Goal: Information Seeking & Learning: Stay updated

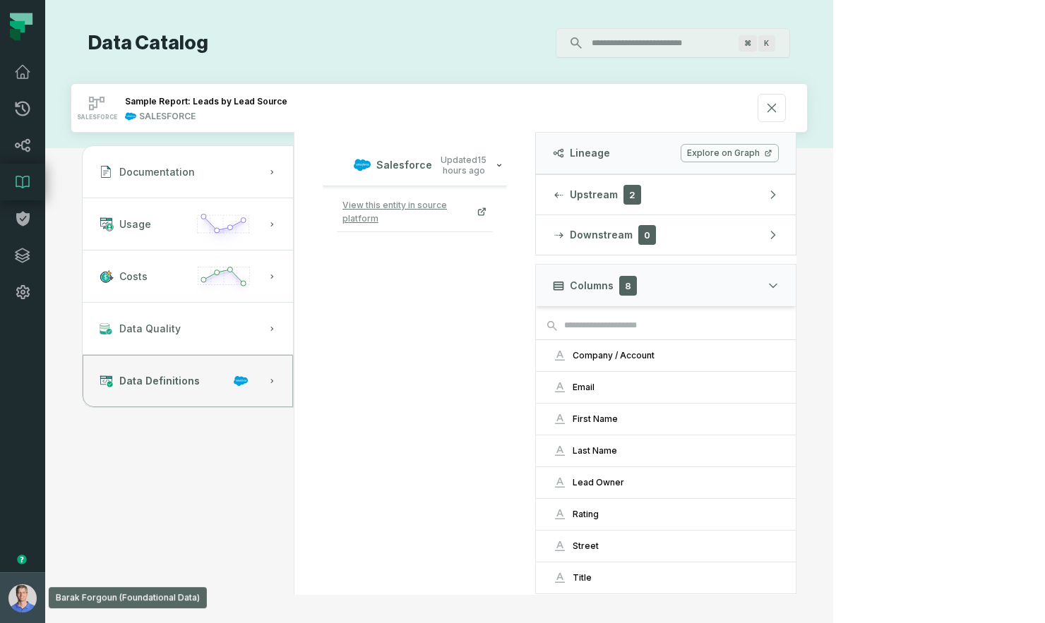
click at [28, 597] on img "button" at bounding box center [22, 599] width 28 height 28
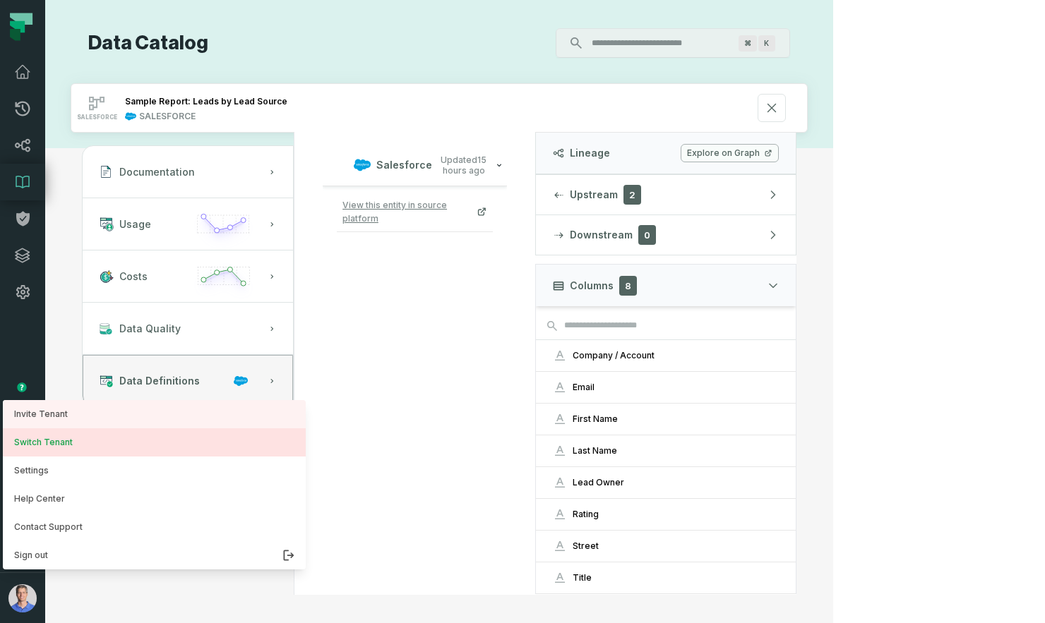
click at [62, 449] on button "Switch Tenant" at bounding box center [154, 443] width 303 height 28
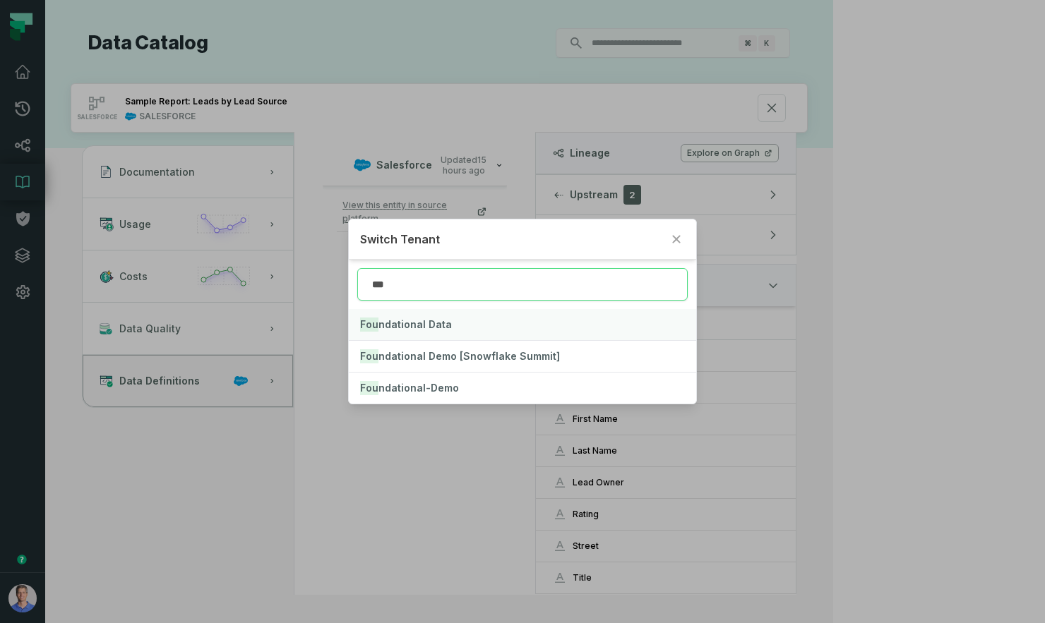
type input "***"
click at [425, 326] on span "Fou ndational Data" at bounding box center [406, 324] width 92 height 12
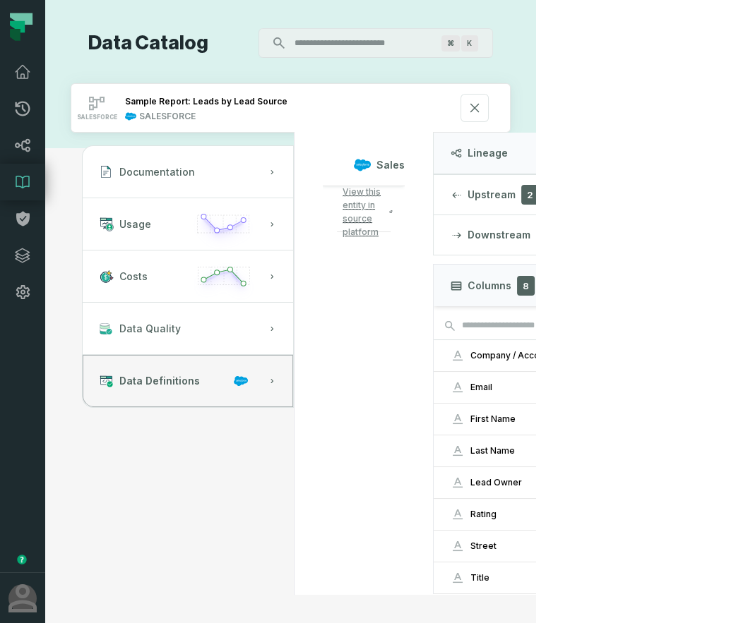
click at [386, 204] on span "View this entity in source platform" at bounding box center [364, 212] width 44 height 54
click at [28, 153] on icon at bounding box center [22, 145] width 17 height 17
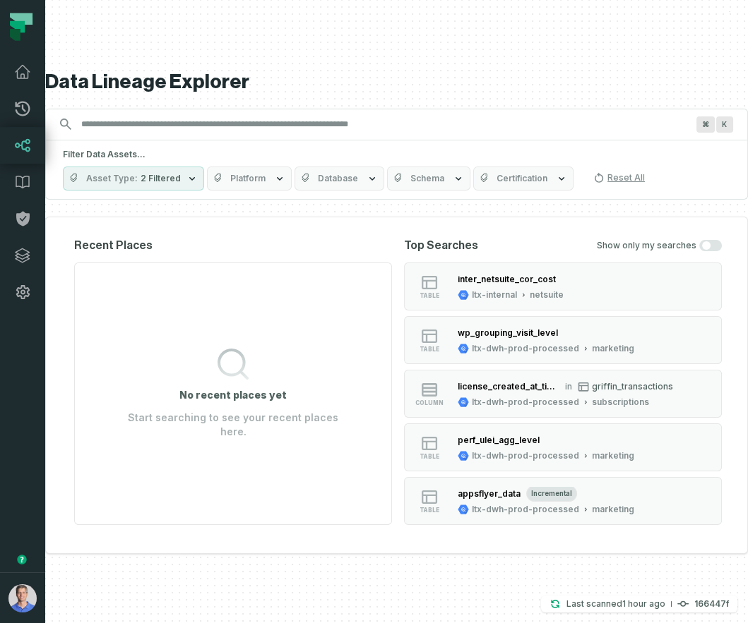
click at [291, 124] on input "Discovery Provider cmdk menu" at bounding box center [384, 124] width 622 height 23
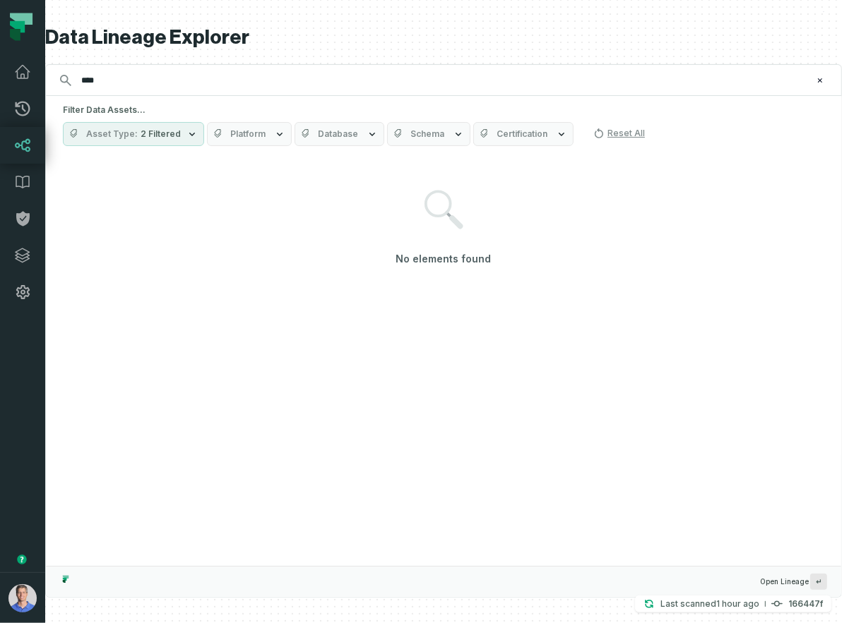
type input "****"
click at [160, 136] on span "2 Filtered" at bounding box center [161, 133] width 40 height 11
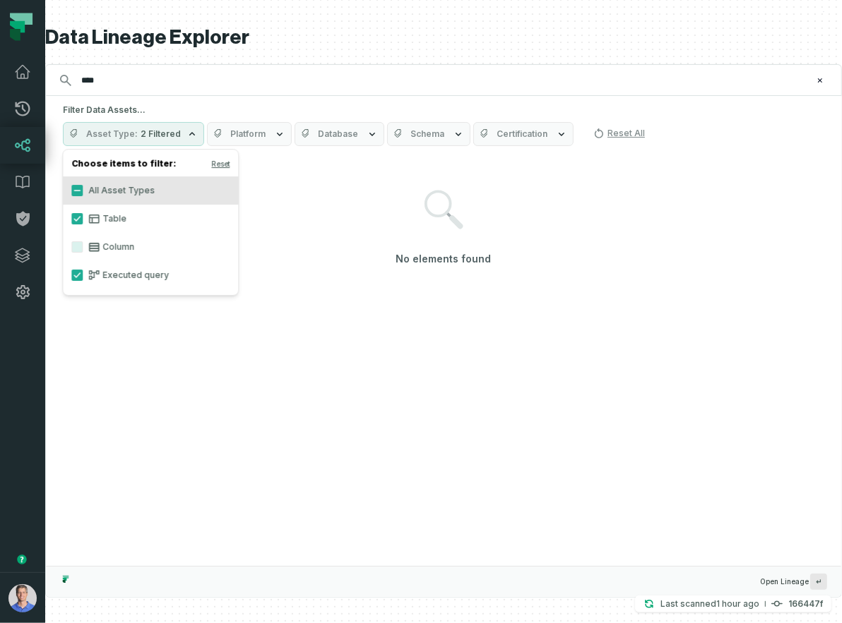
click at [241, 130] on span "Platform" at bounding box center [247, 133] width 35 height 11
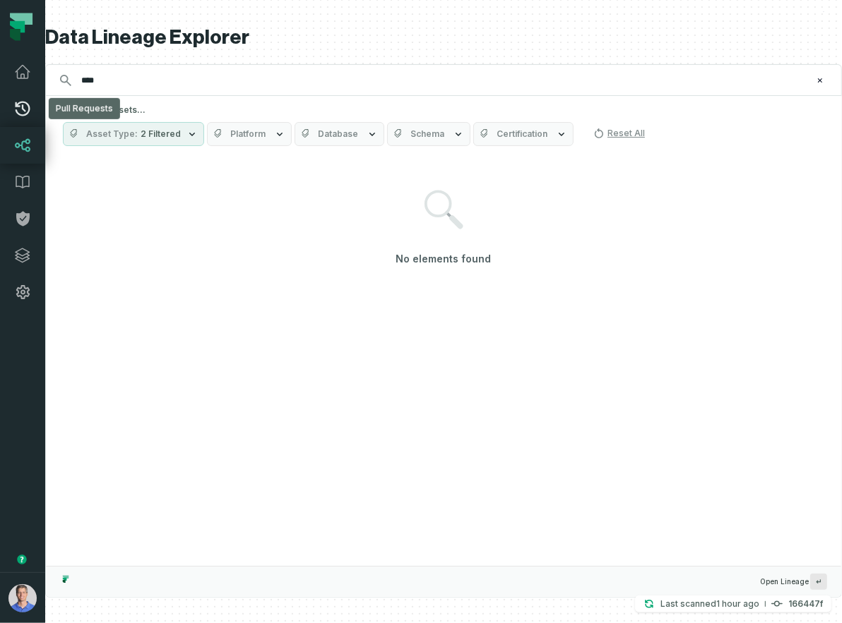
click at [25, 110] on icon at bounding box center [23, 109] width 15 height 15
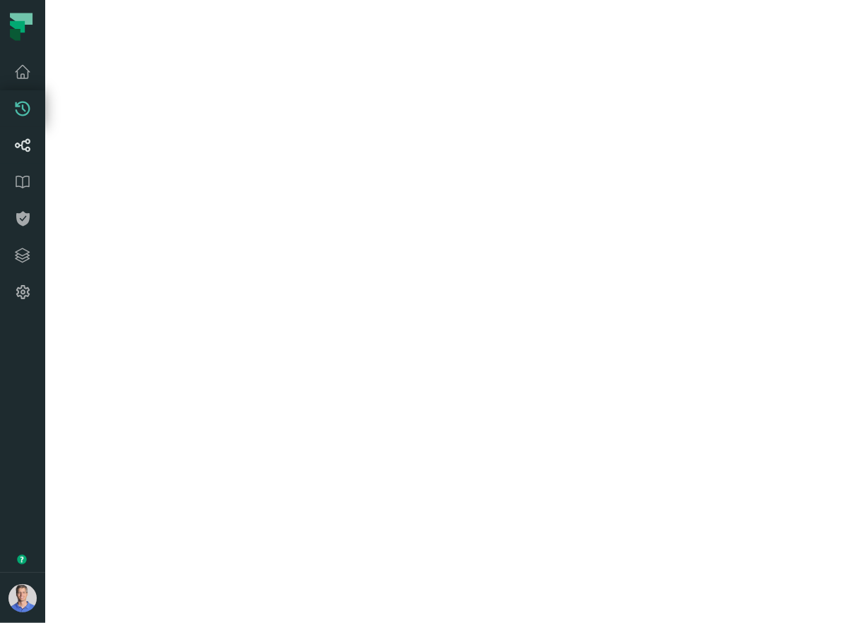
click at [26, 145] on icon at bounding box center [22, 145] width 17 height 17
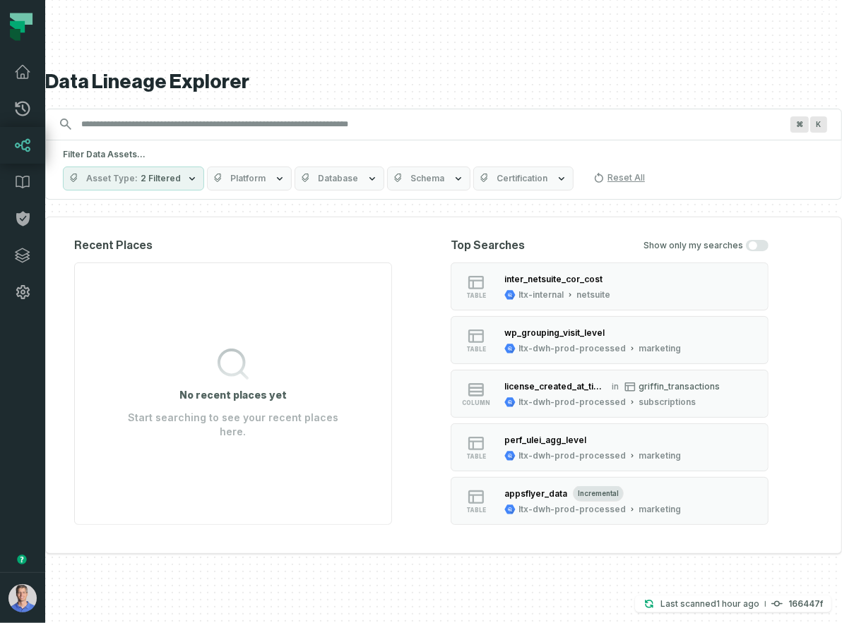
click at [203, 125] on input "Discovery Provider cmdk menu" at bounding box center [431, 124] width 716 height 23
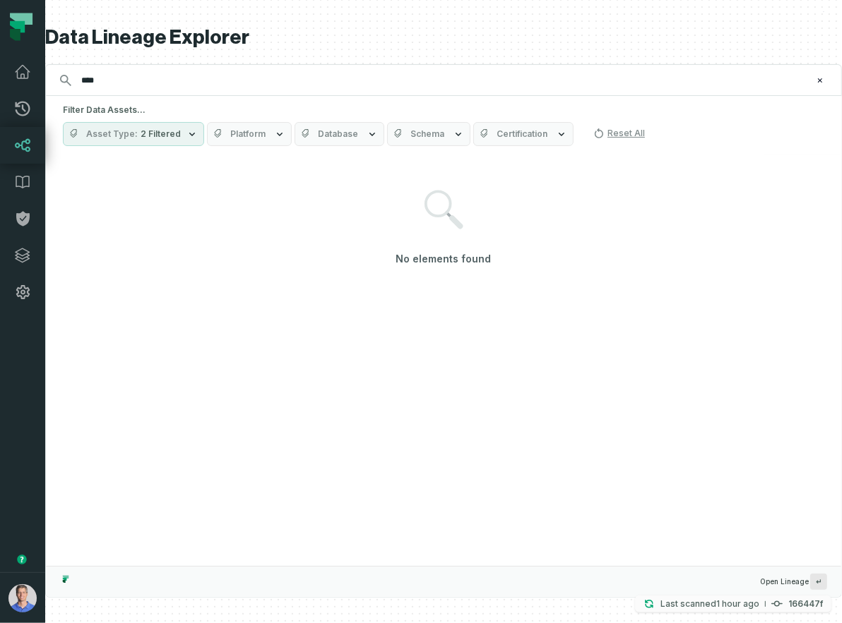
click at [719, 607] on relative-time "[DATE] 4:06:35 PM" at bounding box center [737, 604] width 43 height 11
type input "****"
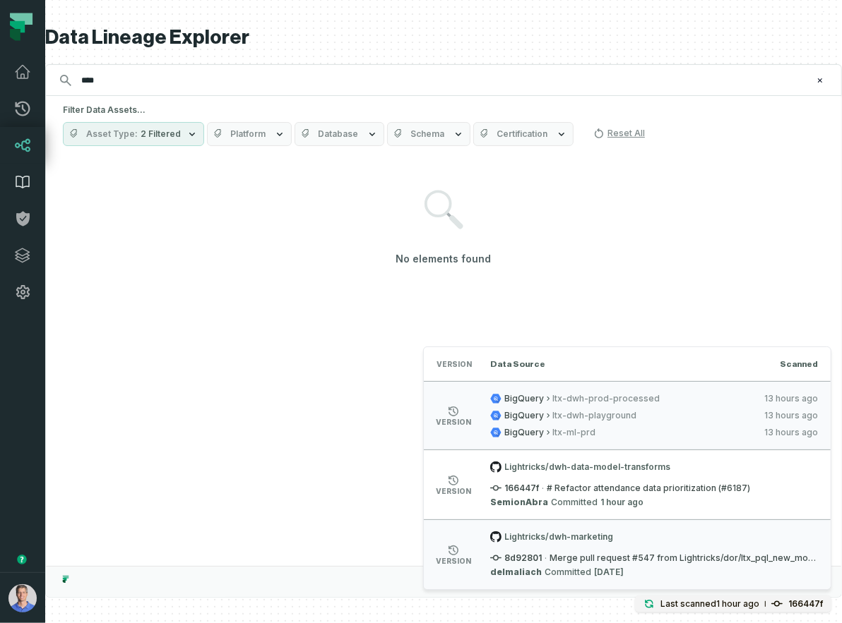
click at [21, 178] on icon at bounding box center [22, 182] width 17 height 17
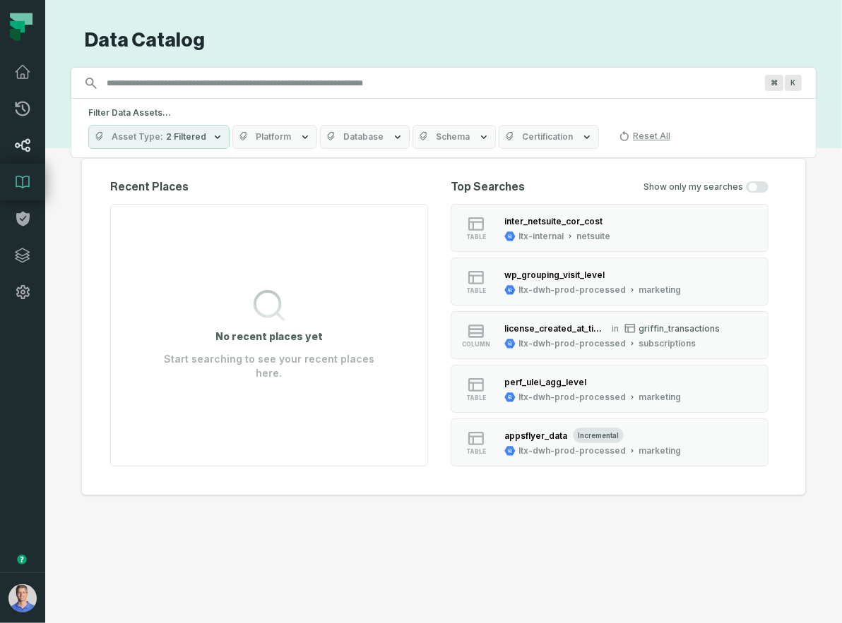
click at [23, 153] on icon at bounding box center [22, 145] width 17 height 17
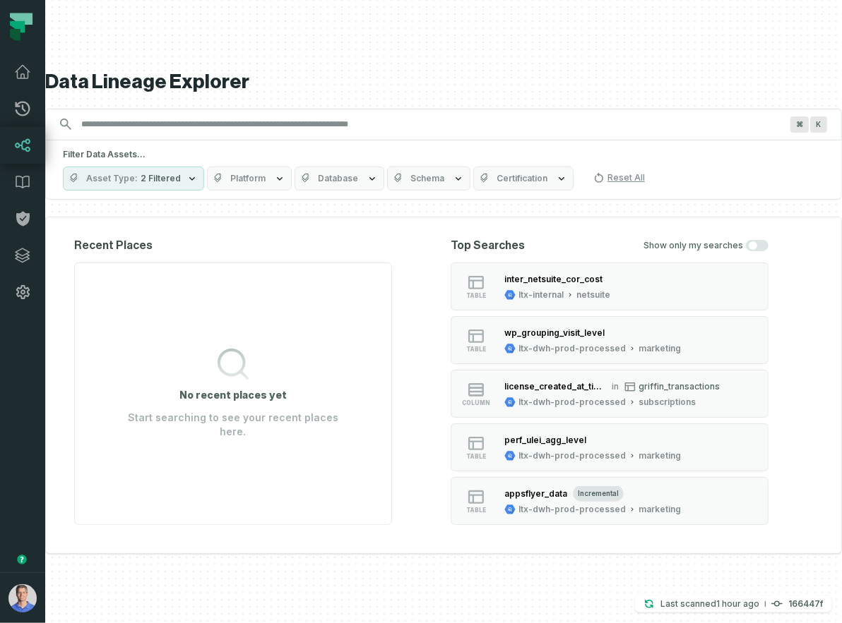
click at [686, 595] on div "Data Lineage Explorer Search for assets across the organization ⌘ K Filter Data…" at bounding box center [443, 311] width 796 height 623
click at [683, 602] on p "Last scanned 9/7/2025, 4:06:35 PM" at bounding box center [709, 604] width 99 height 14
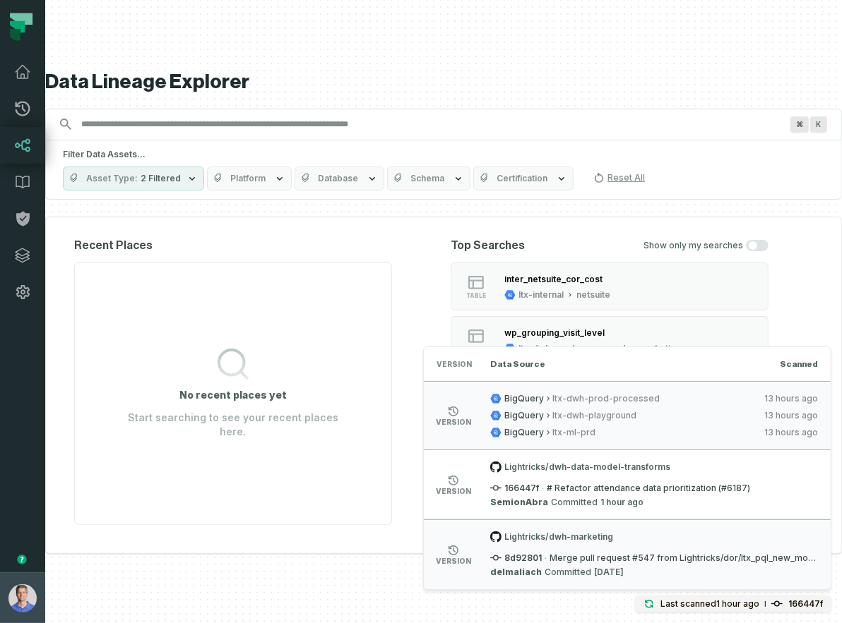
click at [32, 593] on img "button" at bounding box center [22, 599] width 28 height 28
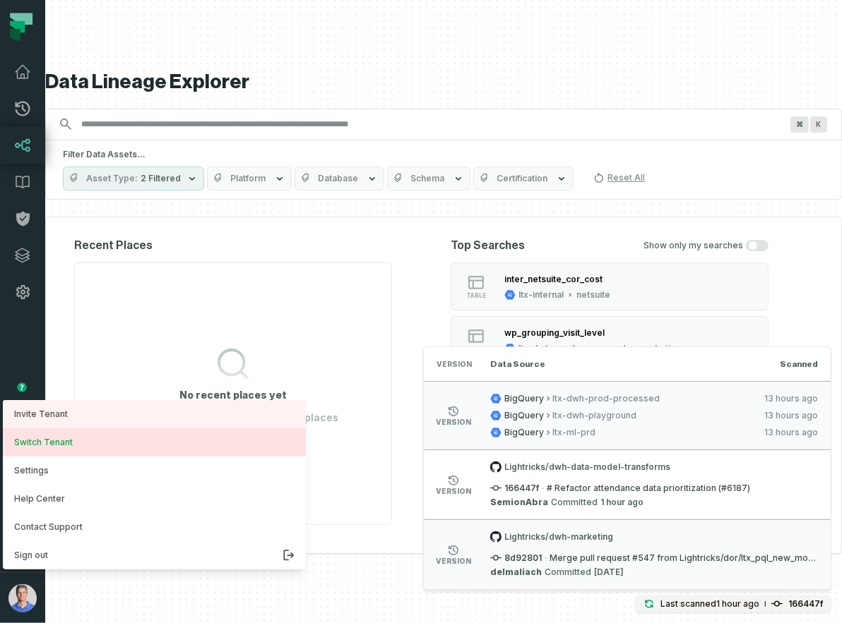
click at [80, 451] on button "Switch Tenant" at bounding box center [154, 443] width 303 height 28
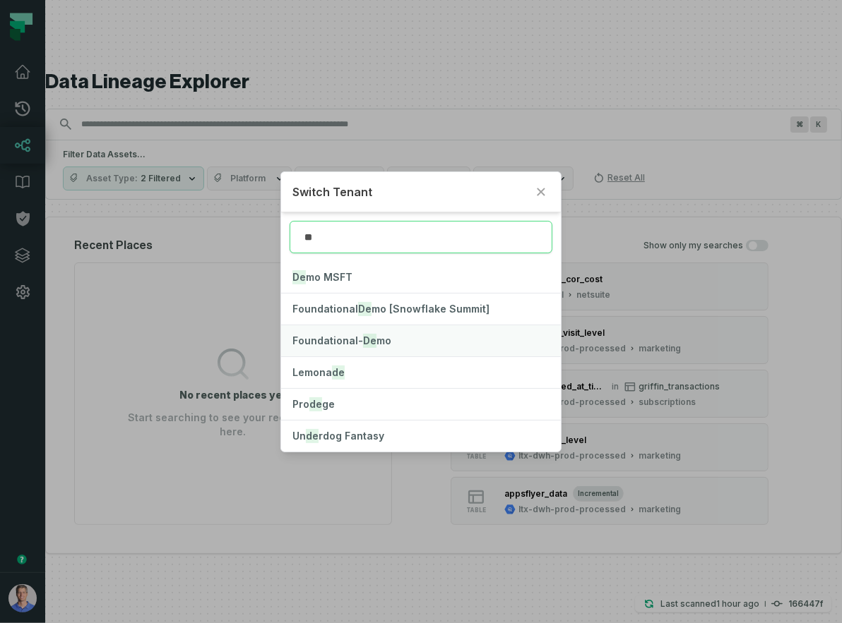
type input "**"
click at [342, 333] on button "Foundational- De mo" at bounding box center [420, 340] width 279 height 31
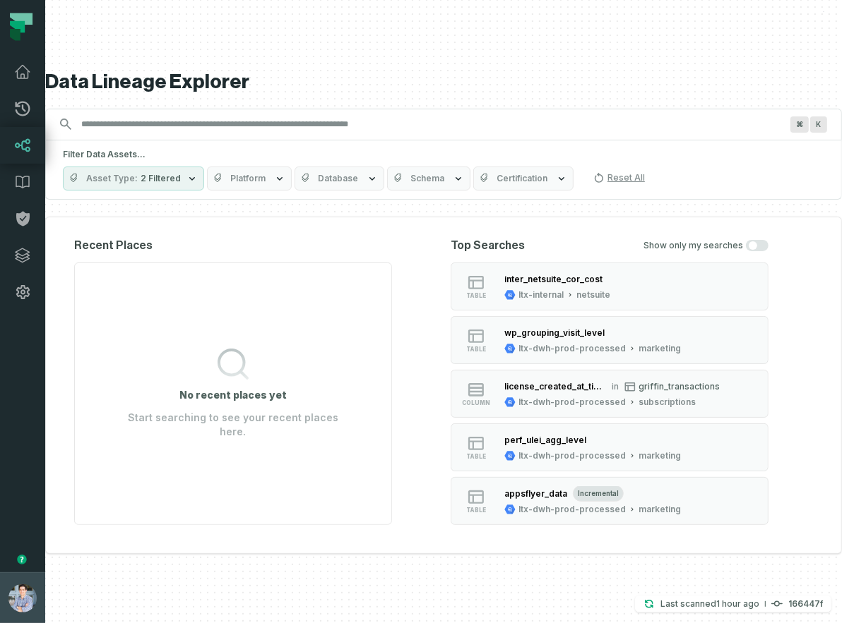
click at [26, 596] on img "button" at bounding box center [22, 599] width 28 height 28
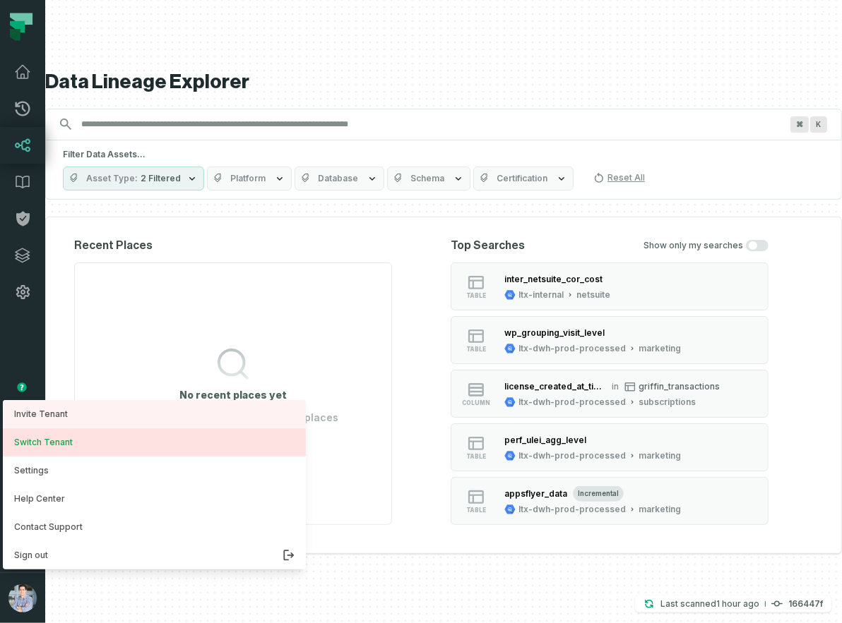
click at [59, 438] on button "Switch Tenant" at bounding box center [154, 443] width 303 height 28
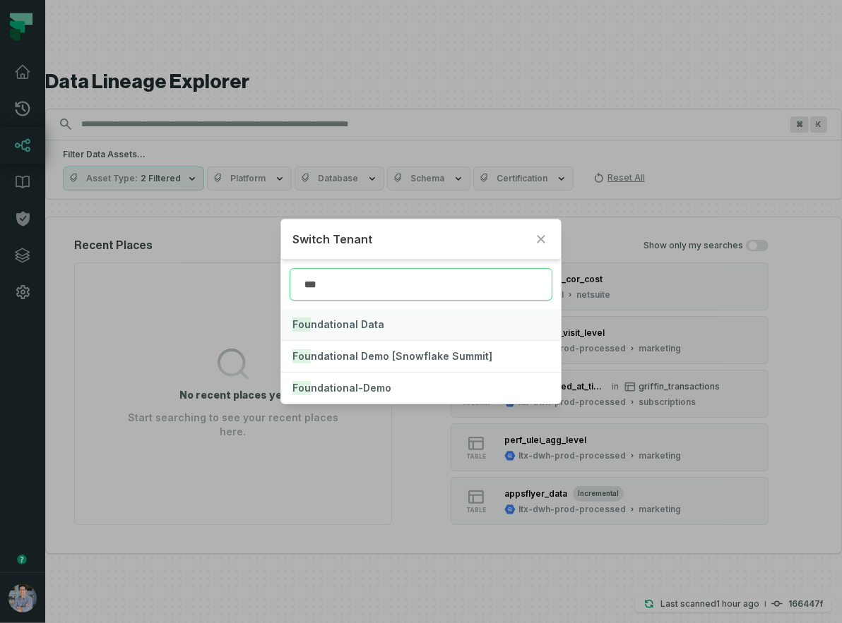
type input "***"
click at [345, 313] on button "Fou ndational Data" at bounding box center [420, 324] width 279 height 31
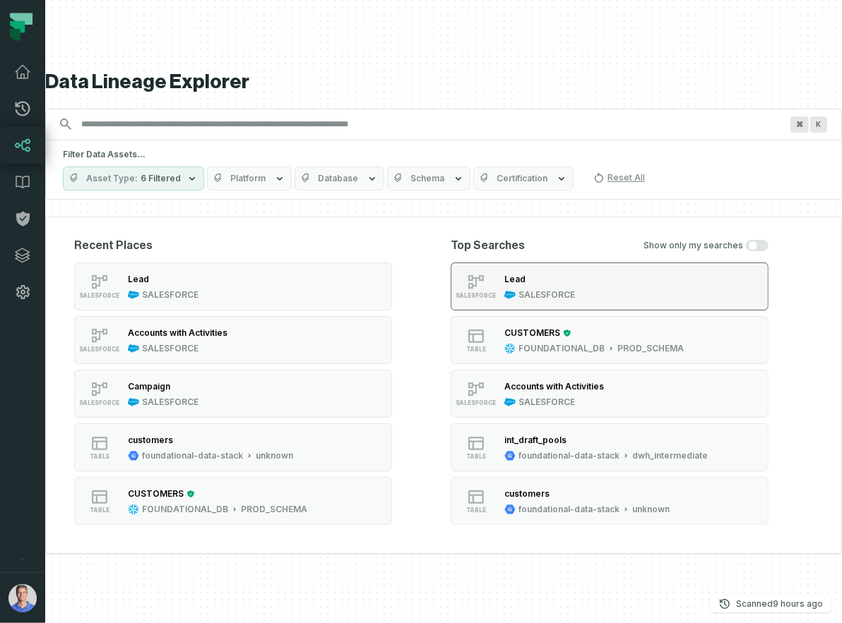
click at [558, 271] on button "SALESFORCE Lead SALESFORCE" at bounding box center [609, 287] width 318 height 48
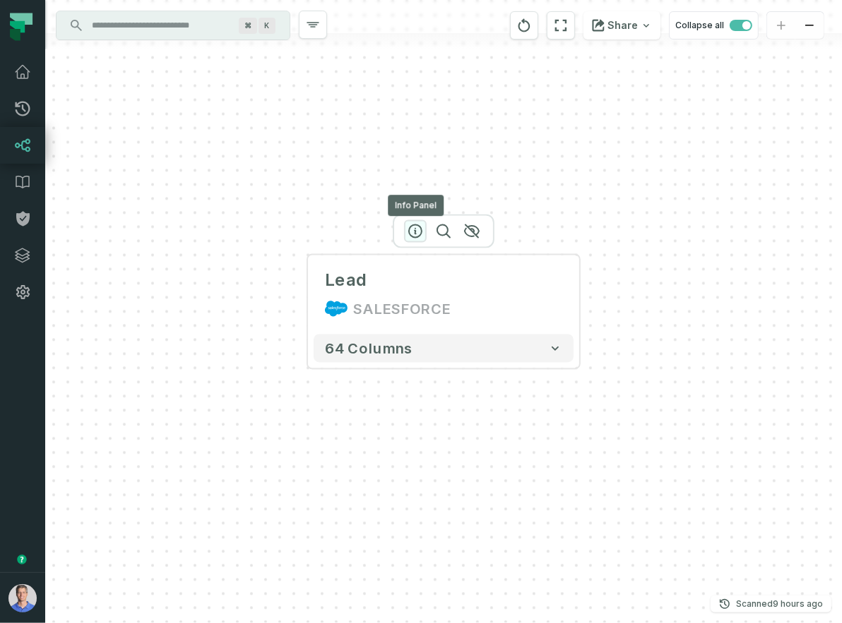
click at [414, 225] on icon "button" at bounding box center [415, 231] width 13 height 13
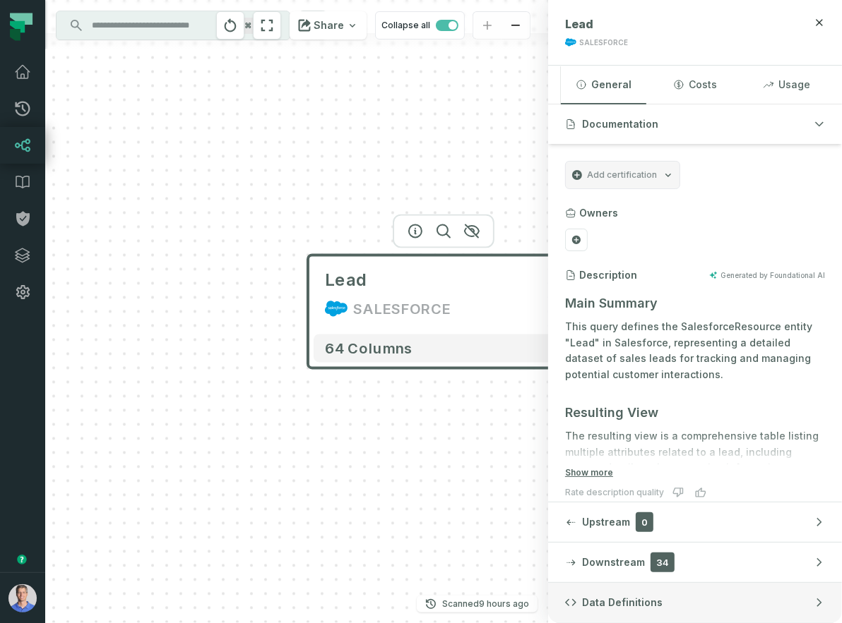
click at [633, 602] on span "Data Definitions" at bounding box center [622, 603] width 80 height 14
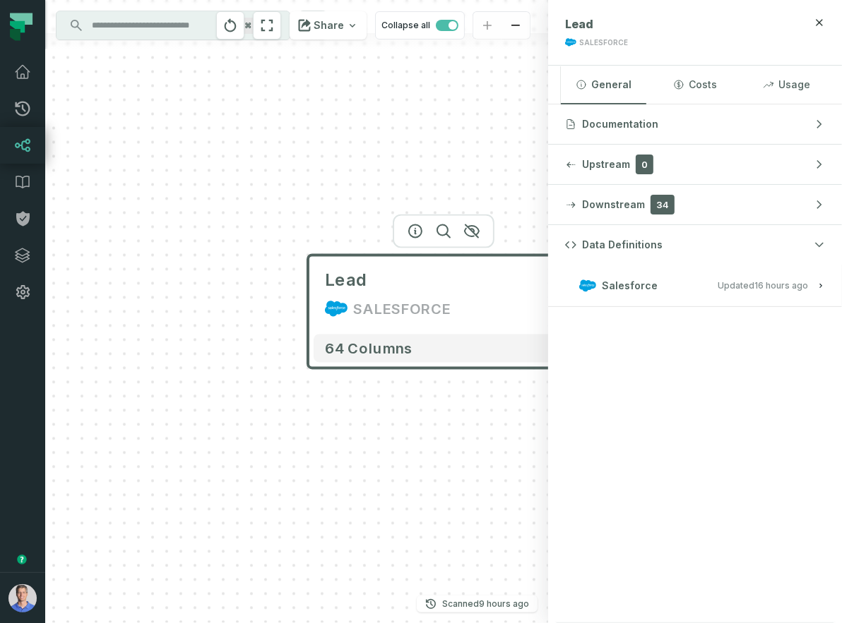
click at [652, 282] on span "Salesforce" at bounding box center [630, 286] width 56 height 14
click at [639, 330] on span "View this entity in source platform" at bounding box center [639, 332] width 143 height 13
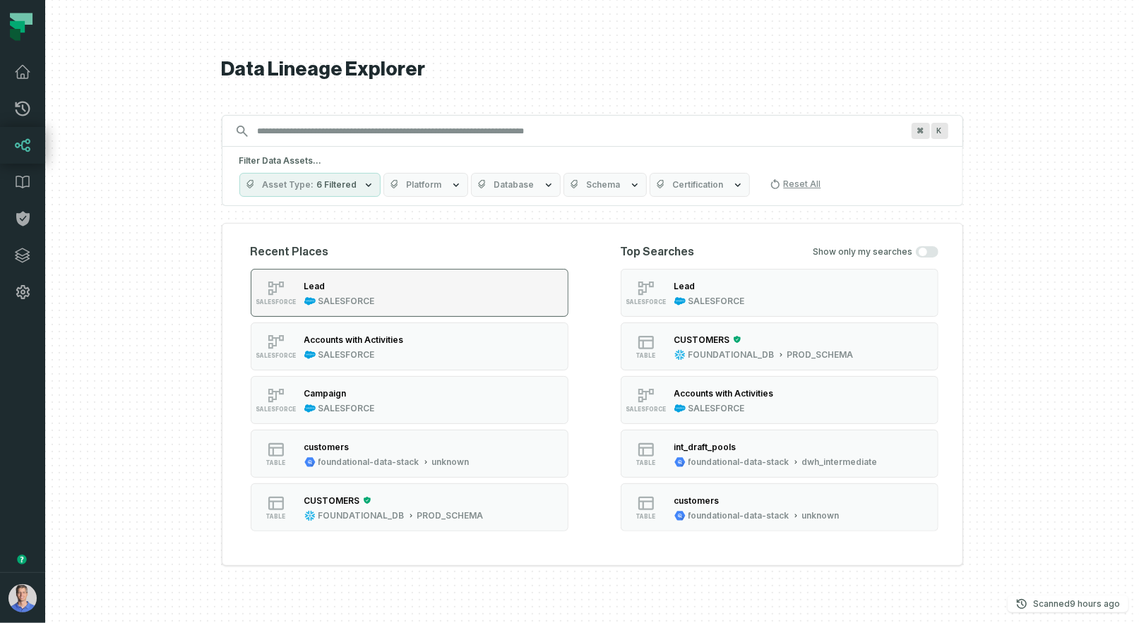
click at [360, 292] on div "Lead" at bounding box center [339, 286] width 71 height 14
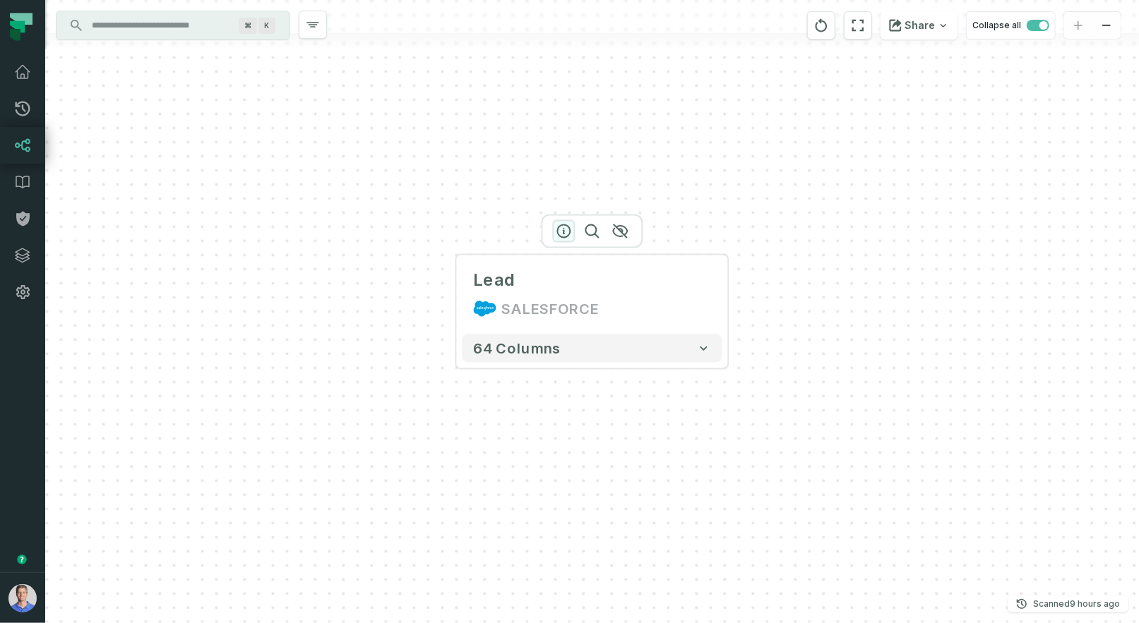
click at [565, 229] on icon "button" at bounding box center [564, 231] width 17 height 17
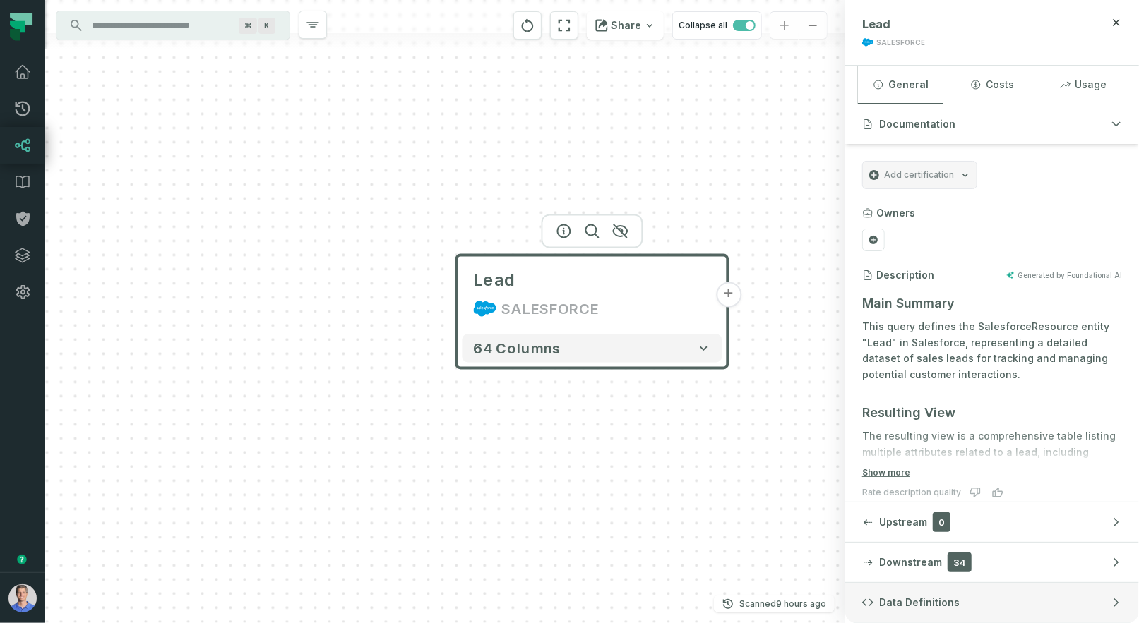
click at [904, 596] on span "Data Definitions" at bounding box center [919, 603] width 80 height 14
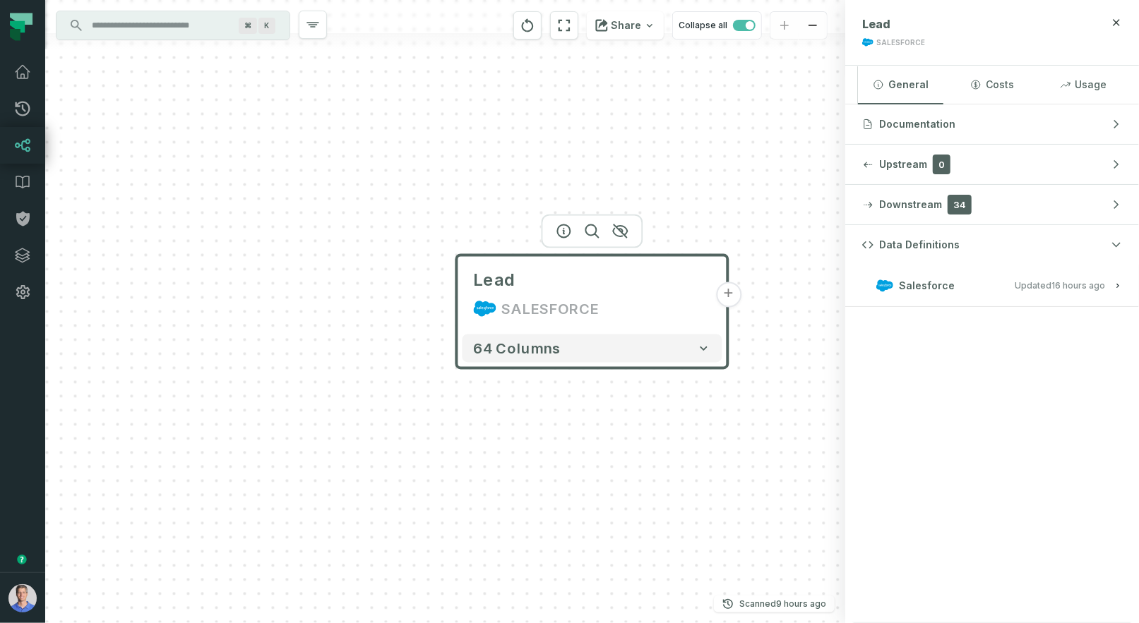
click at [929, 279] on span "Salesforce" at bounding box center [927, 286] width 56 height 14
click at [941, 333] on span "View this entity in source platform" at bounding box center [936, 332] width 143 height 13
click at [734, 297] on button "+" at bounding box center [728, 294] width 25 height 25
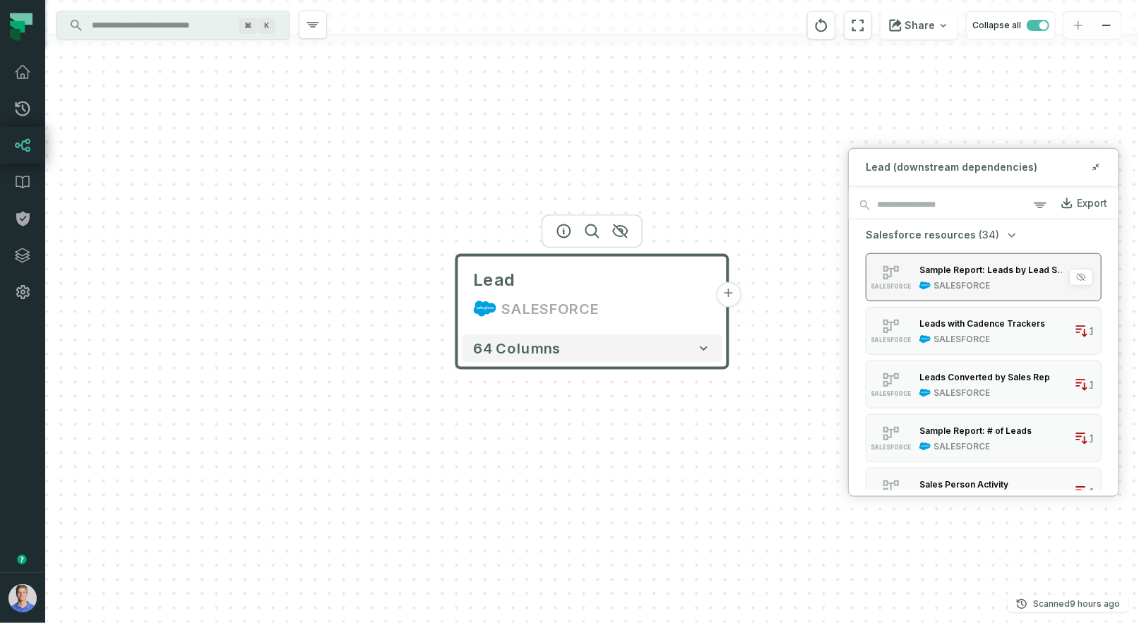
click at [957, 276] on div "Sample Report: Leads by Lead Source" at bounding box center [993, 270] width 149 height 14
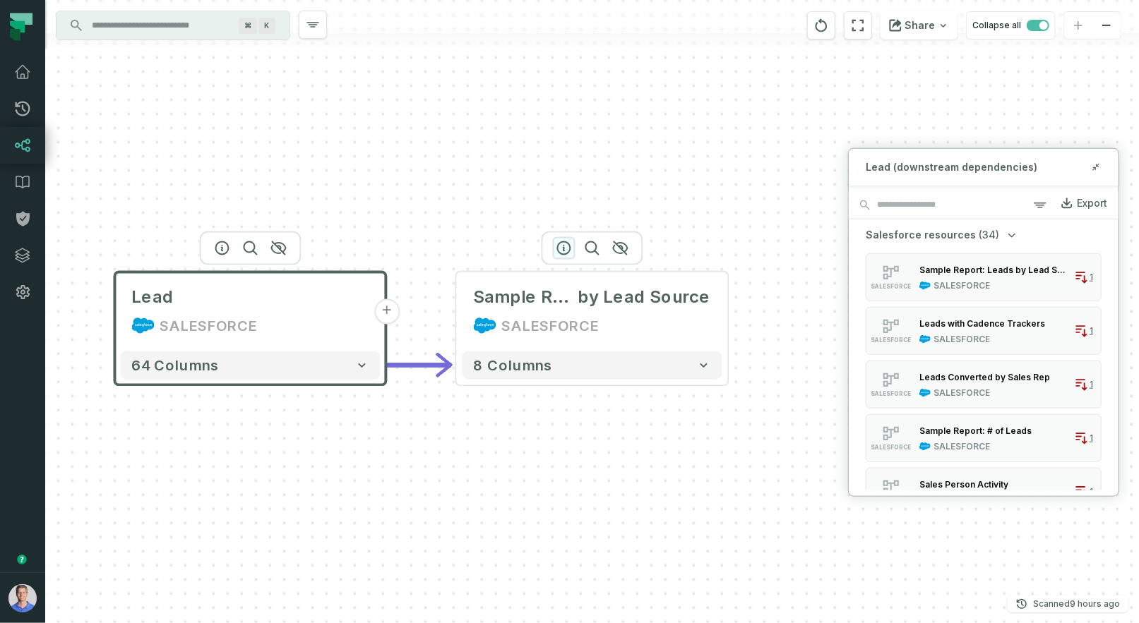
click at [561, 241] on icon "button" at bounding box center [564, 248] width 17 height 17
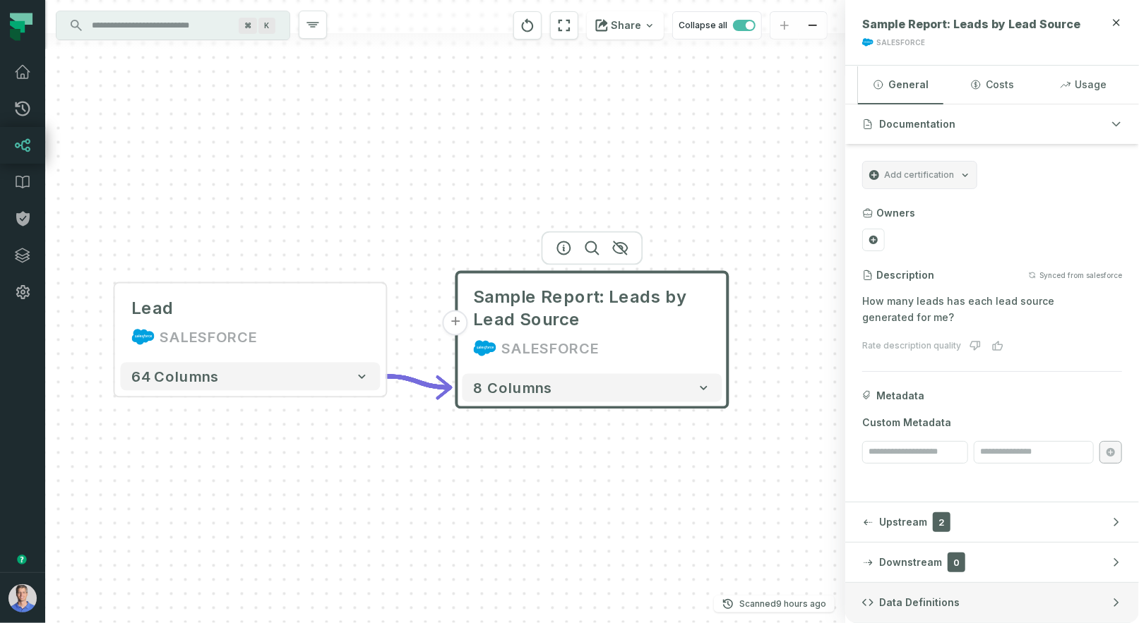
click at [911, 588] on button "Data Definitions" at bounding box center [992, 603] width 294 height 40
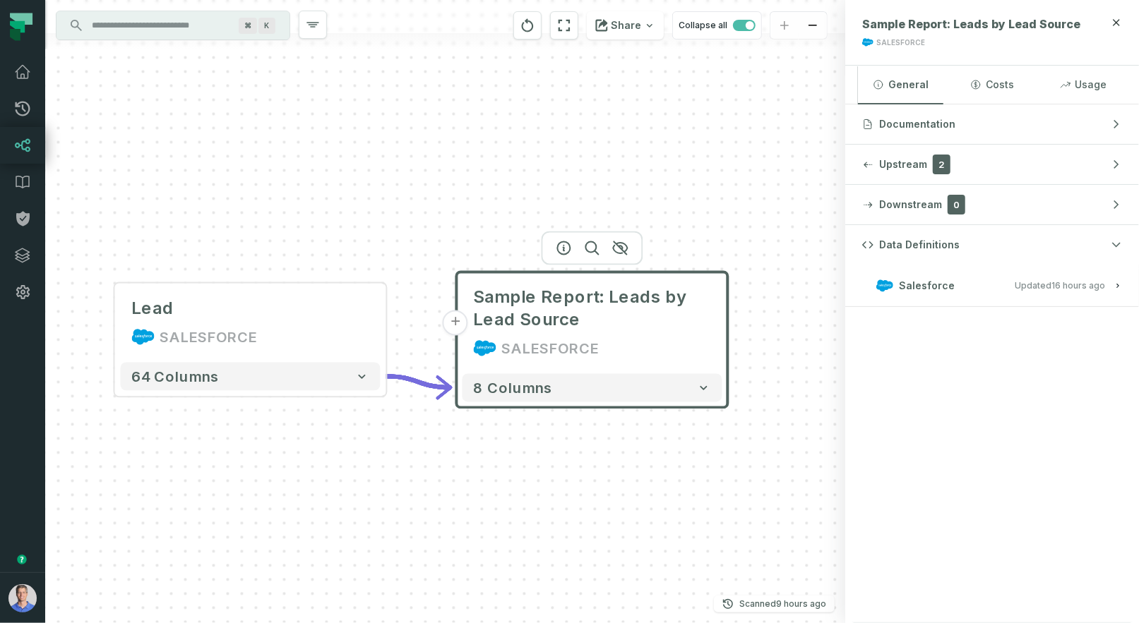
click at [995, 285] on button "Salesforce Updated 9/7/2025, 1:02:59 AM" at bounding box center [992, 285] width 260 height 19
click at [960, 329] on span "View this entity in source platform" at bounding box center [936, 332] width 143 height 13
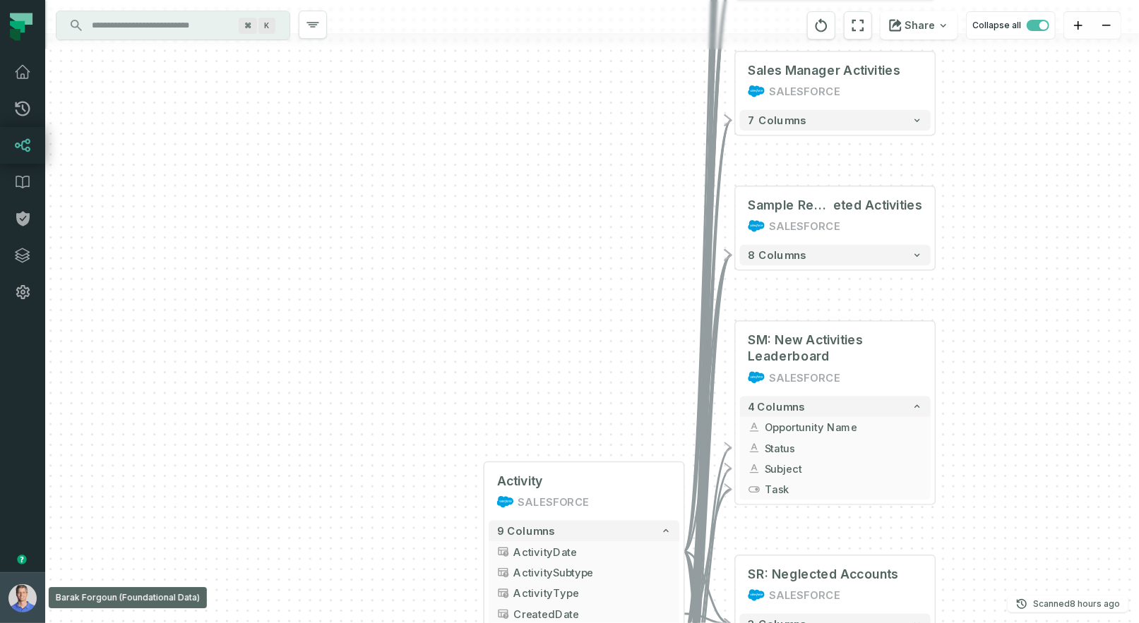
click at [25, 596] on img "button" at bounding box center [22, 599] width 28 height 28
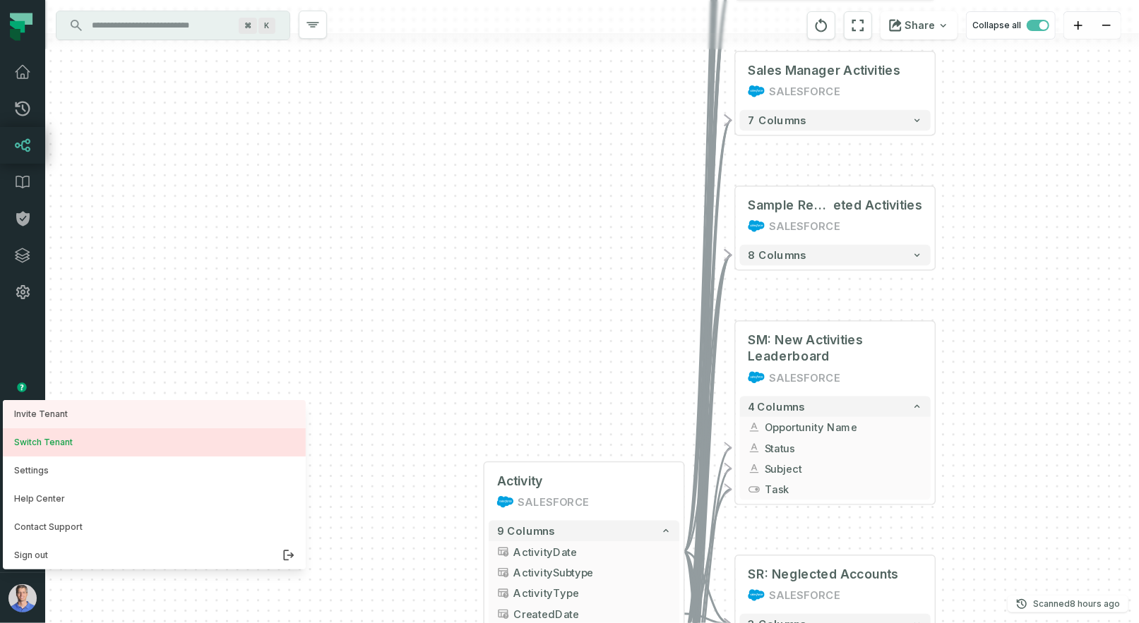
click at [100, 450] on button "Switch Tenant" at bounding box center [154, 443] width 303 height 28
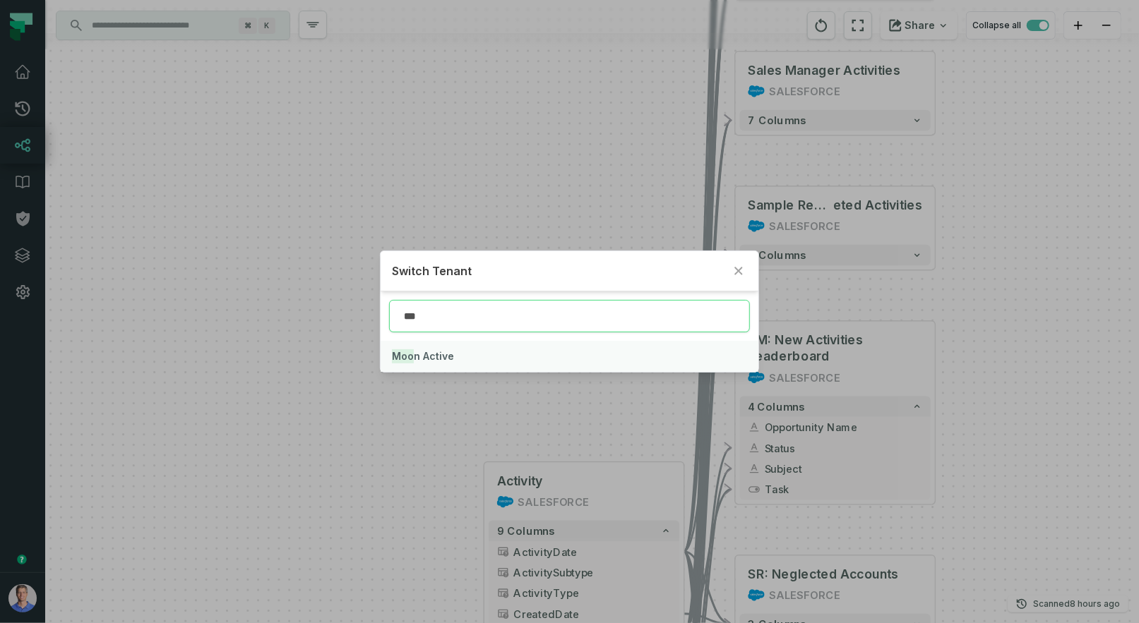
type input "***"
click at [450, 354] on span "Moo n Active" at bounding box center [423, 356] width 62 height 12
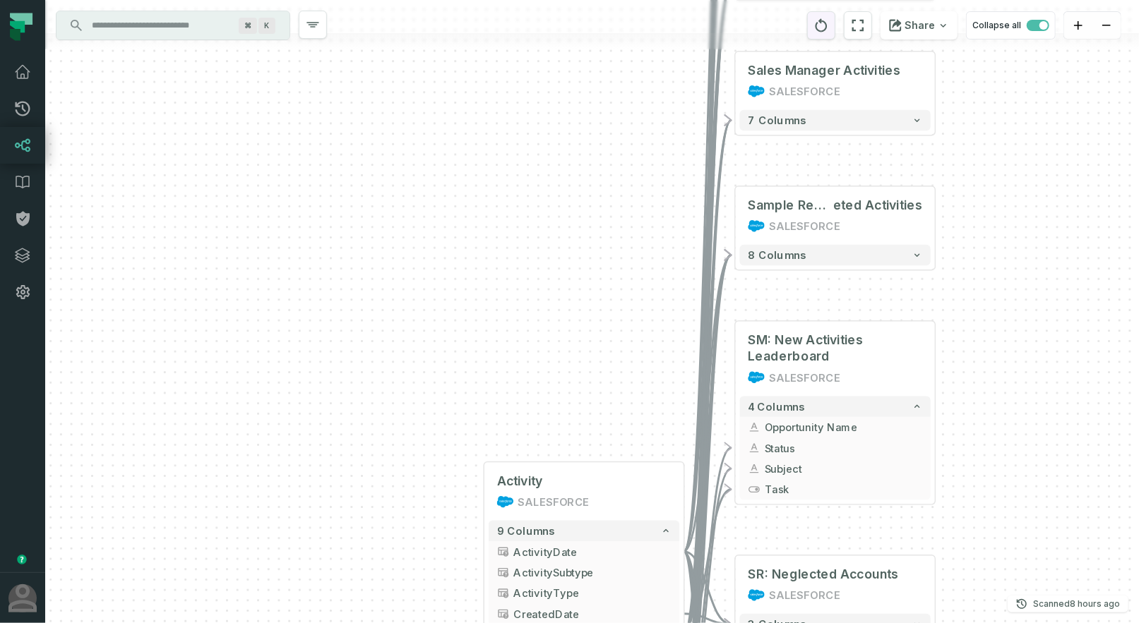
click at [826, 23] on icon "reset" at bounding box center [821, 24] width 12 height 13
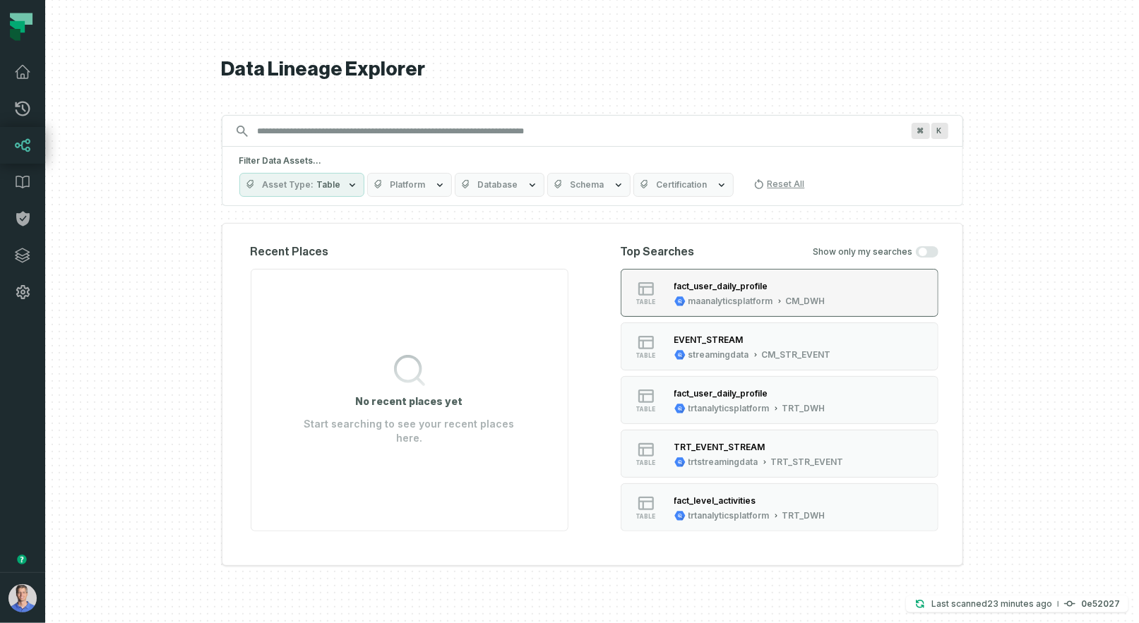
click at [696, 300] on div "maanalyticsplatform" at bounding box center [730, 301] width 85 height 11
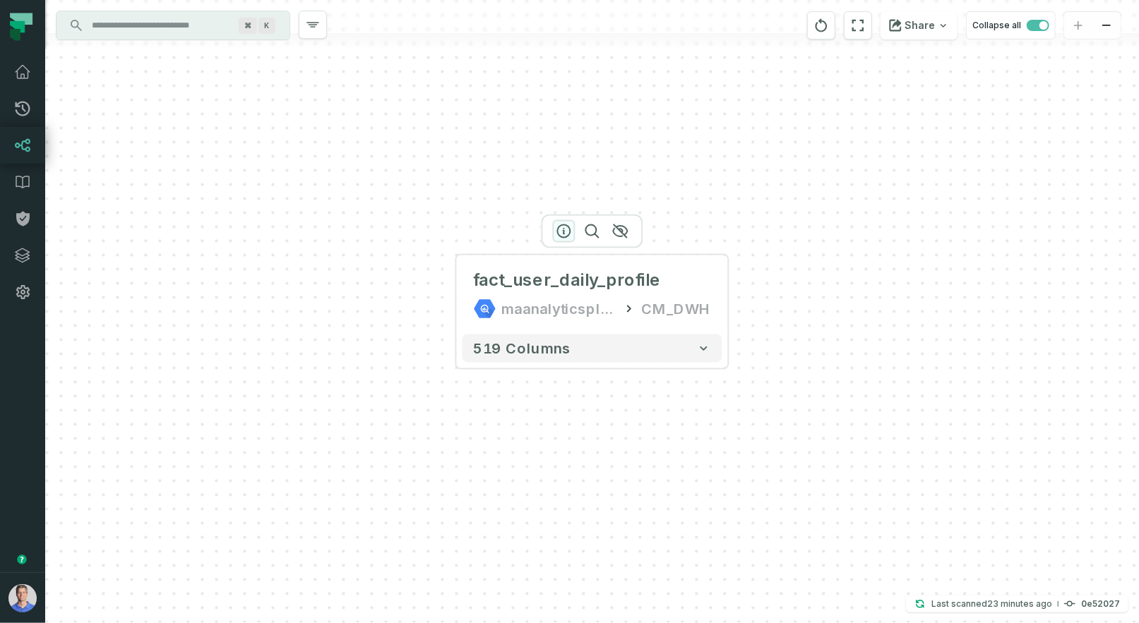
click at [566, 227] on icon "button" at bounding box center [564, 231] width 17 height 17
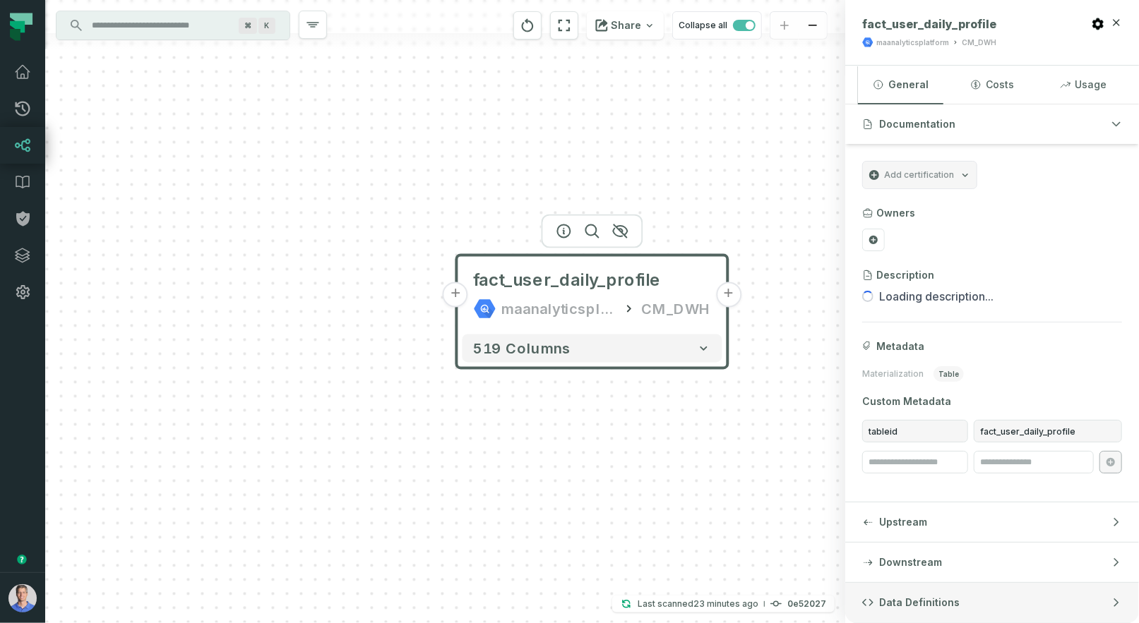
click at [906, 592] on button "Data Definitions" at bounding box center [992, 603] width 294 height 40
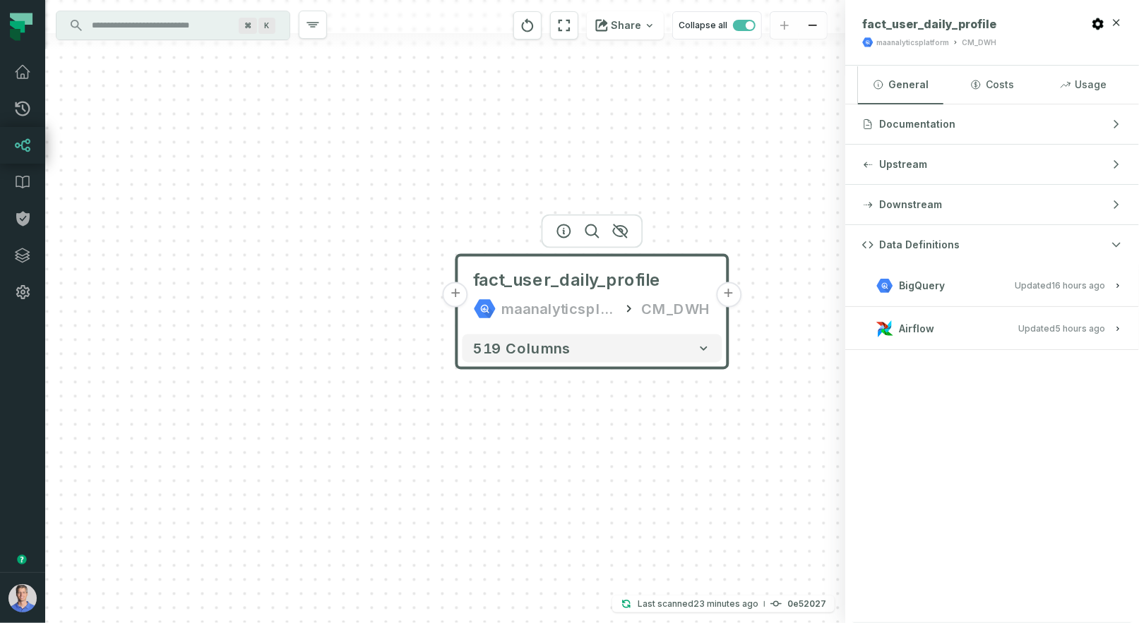
click at [986, 335] on button "Airflow Updated 9/7/2025, 11:42:28 AM" at bounding box center [992, 328] width 260 height 19
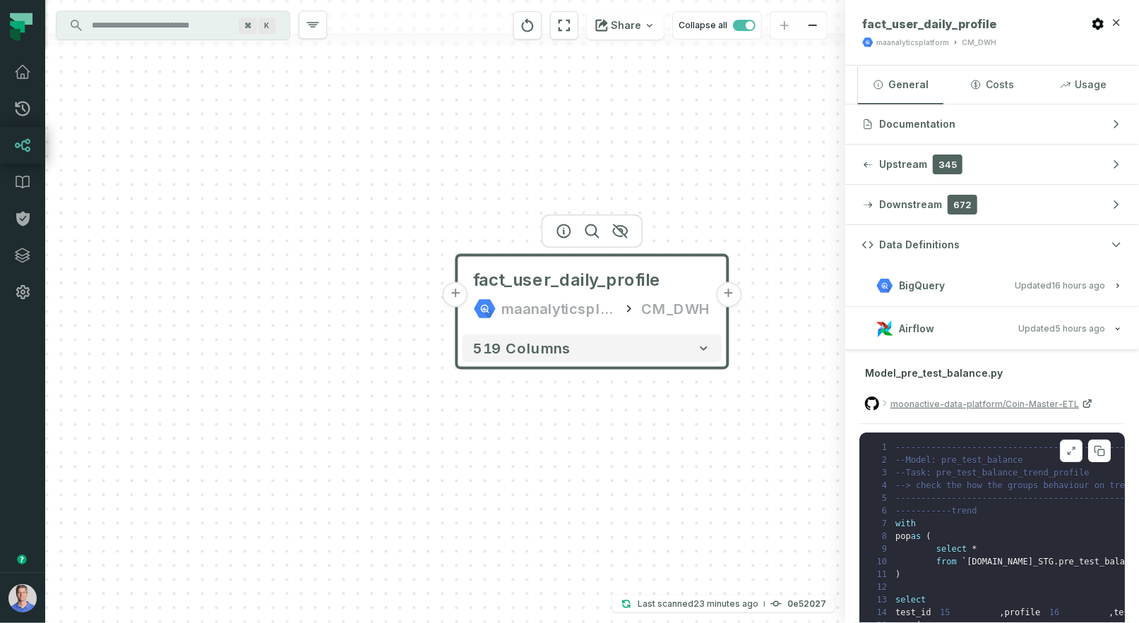
click at [1073, 448] on icon at bounding box center [1071, 451] width 10 height 11
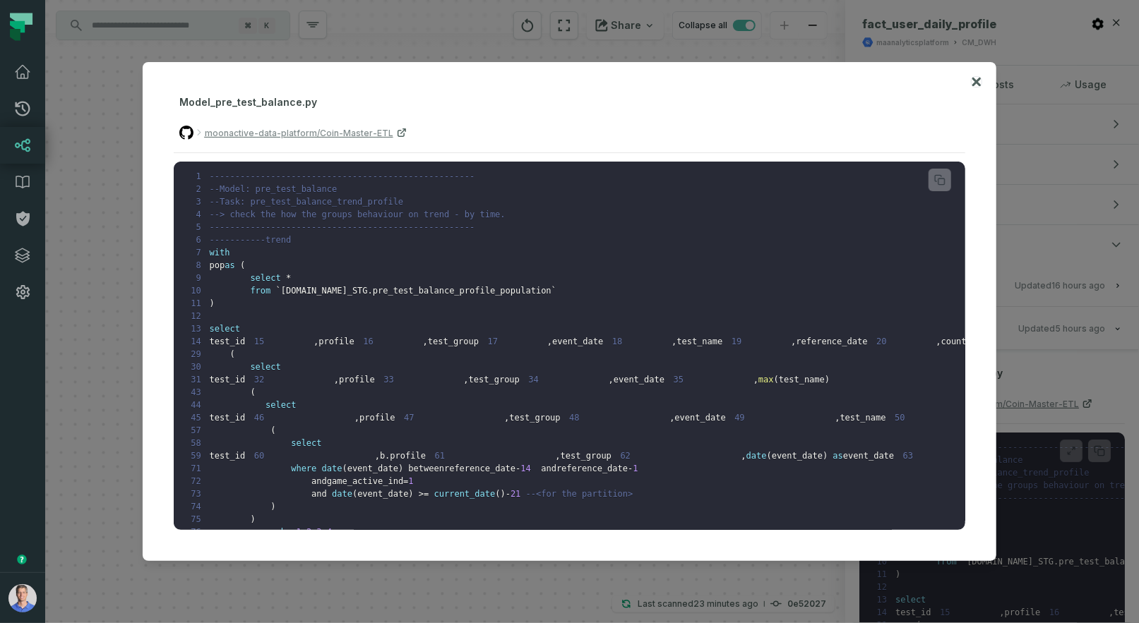
click at [977, 78] on icon at bounding box center [977, 81] width 10 height 17
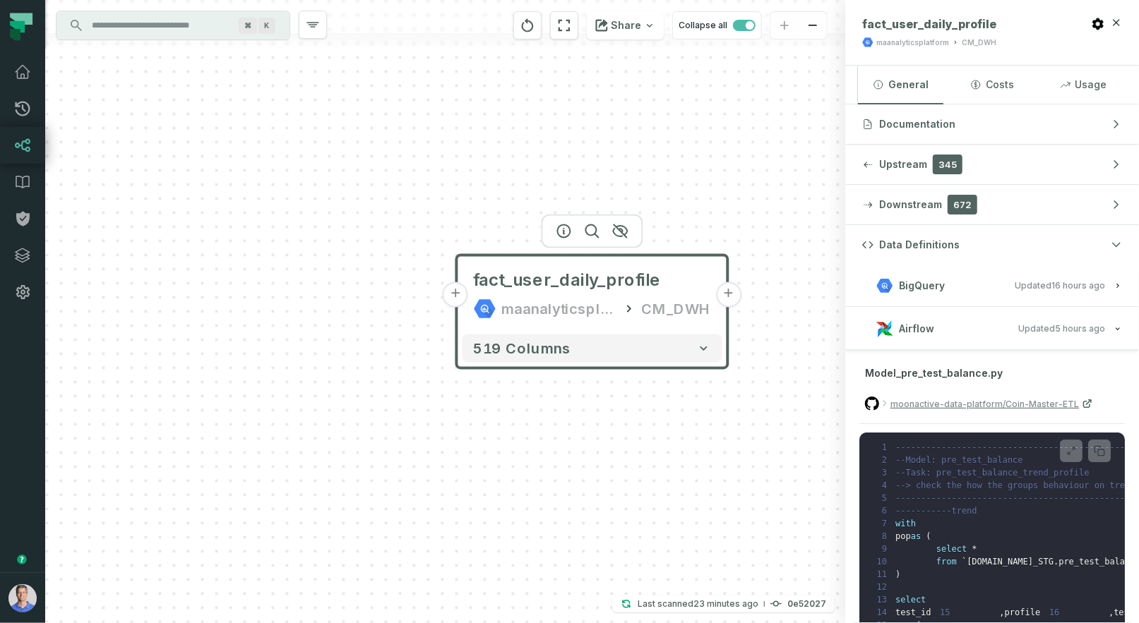
click at [1055, 280] on relative-time "9/7/2025, 1:22:08 AM" at bounding box center [1078, 285] width 54 height 11
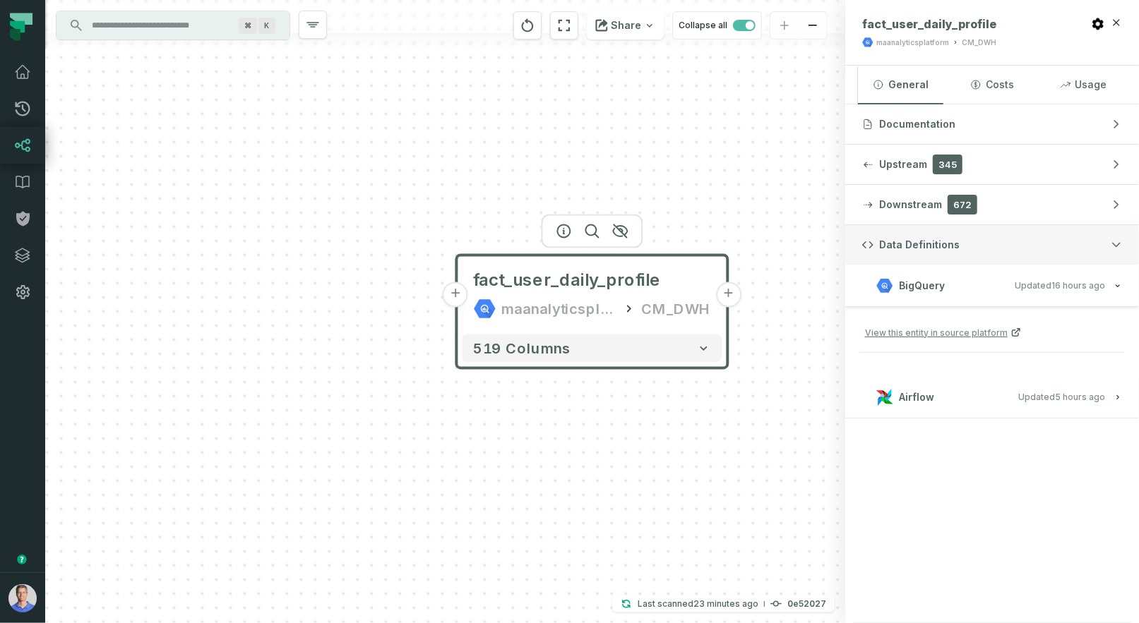
click at [1114, 249] on button "Data Definitions" at bounding box center [992, 245] width 294 height 40
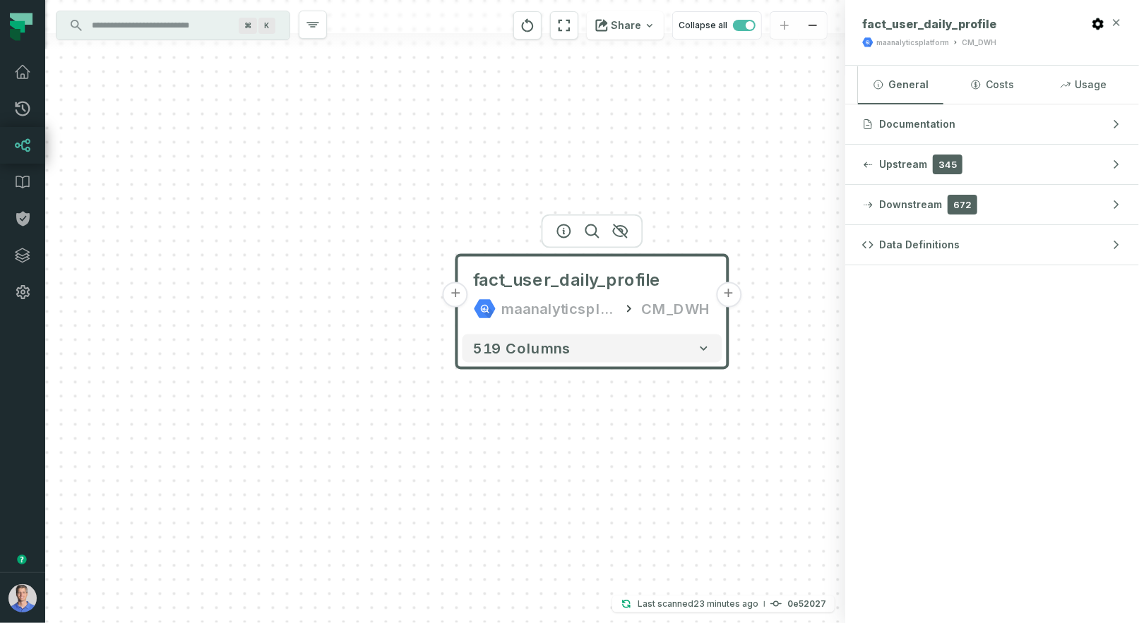
click at [1118, 23] on icon "button" at bounding box center [1116, 22] width 11 height 11
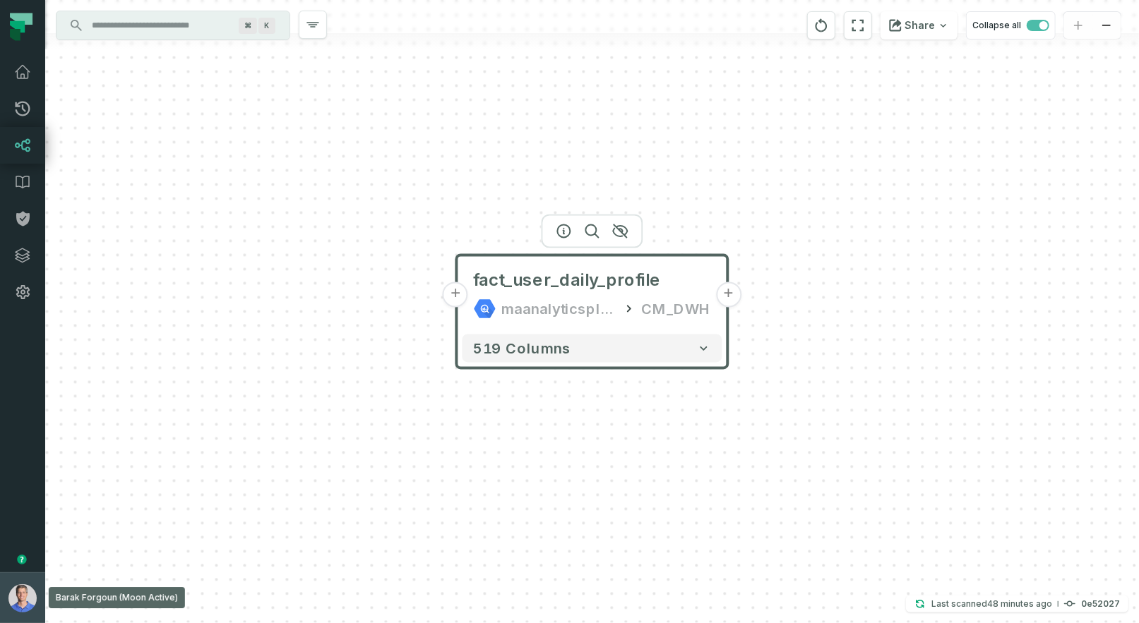
click at [28, 599] on img "button" at bounding box center [22, 599] width 28 height 28
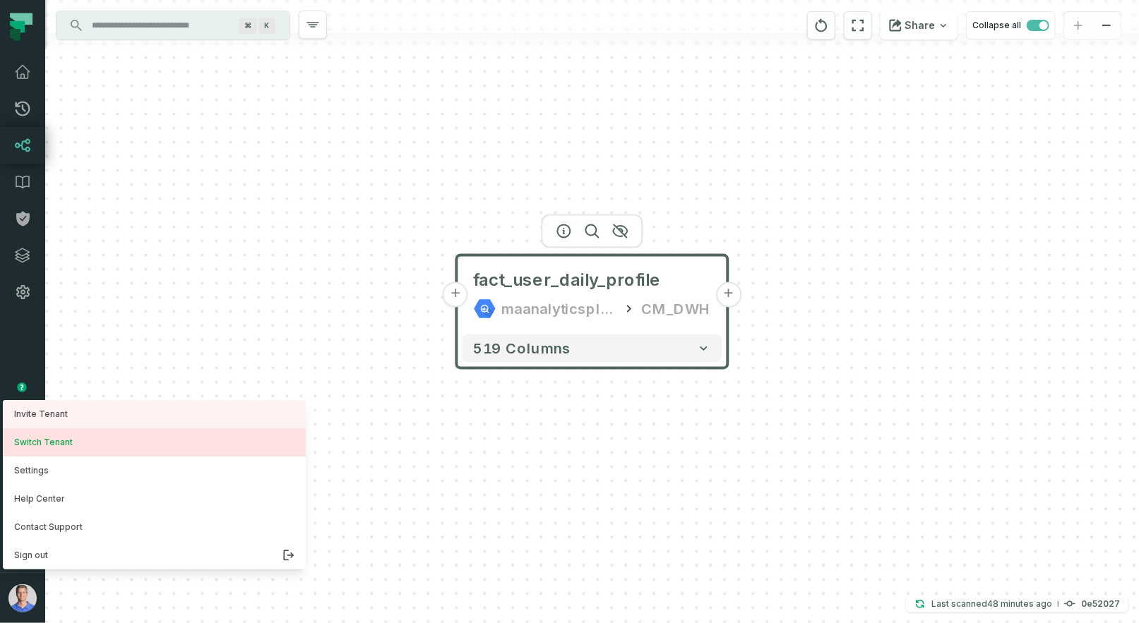
click at [65, 451] on button "Switch Tenant" at bounding box center [154, 443] width 303 height 28
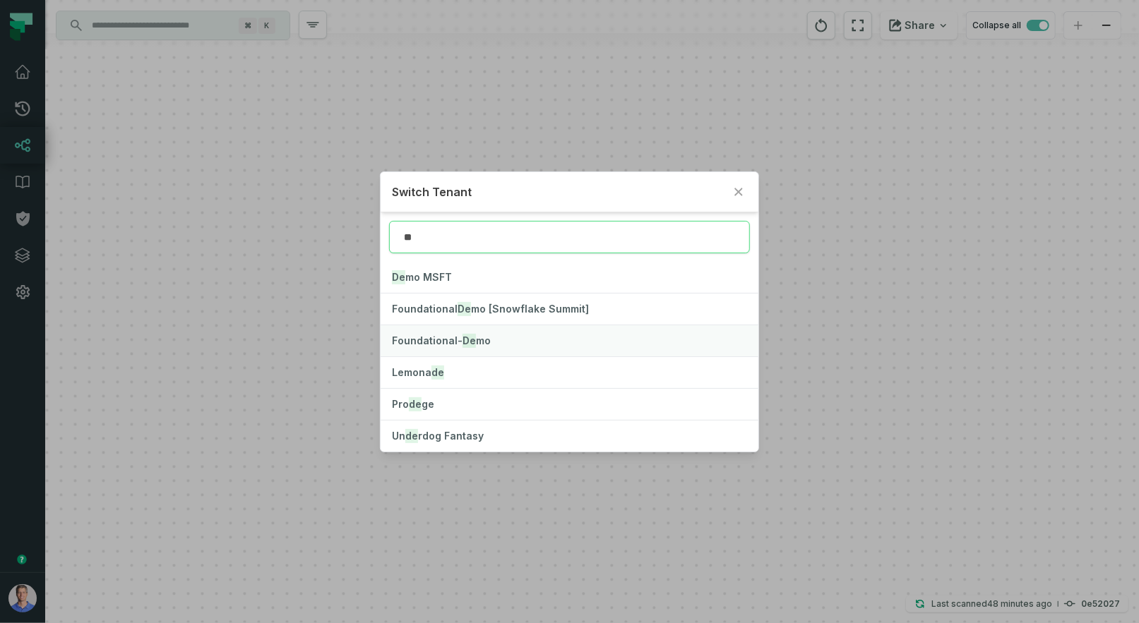
type input "**"
click at [431, 335] on span "Foundational- De mo" at bounding box center [441, 341] width 99 height 12
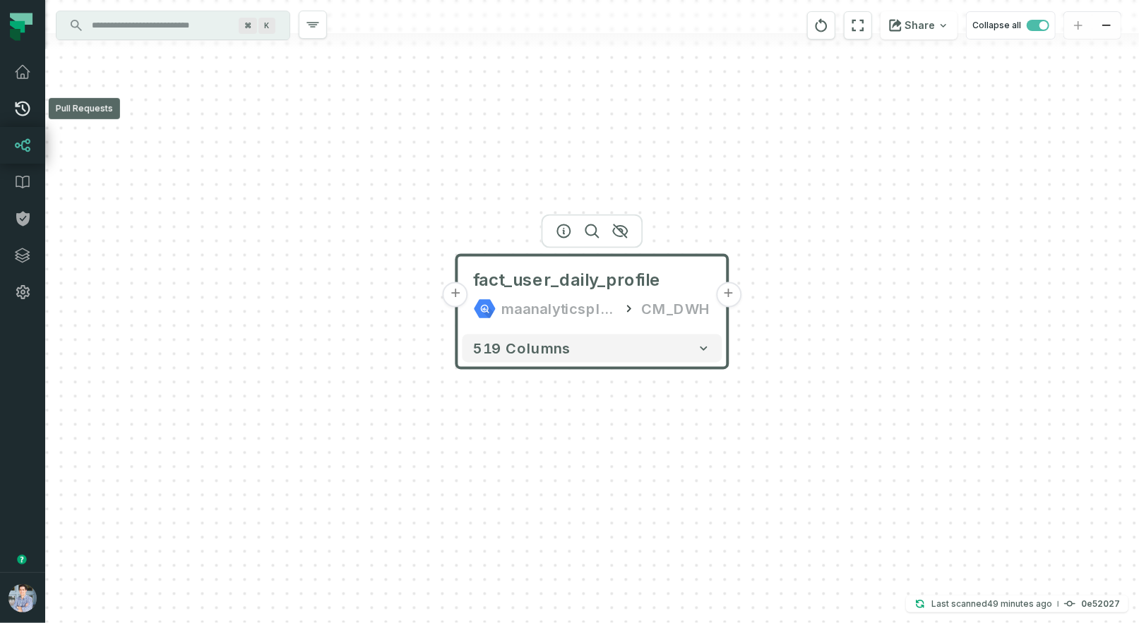
click at [18, 108] on icon at bounding box center [22, 108] width 17 height 17
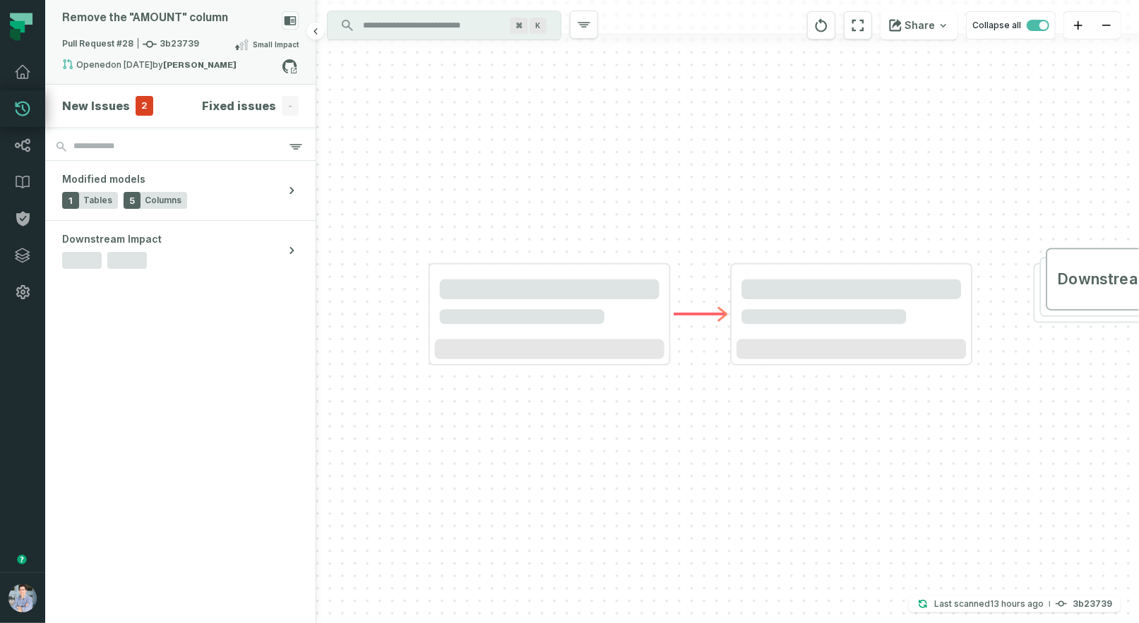
click at [179, 40] on span "Pull Request #28 3b23739" at bounding box center [130, 44] width 137 height 14
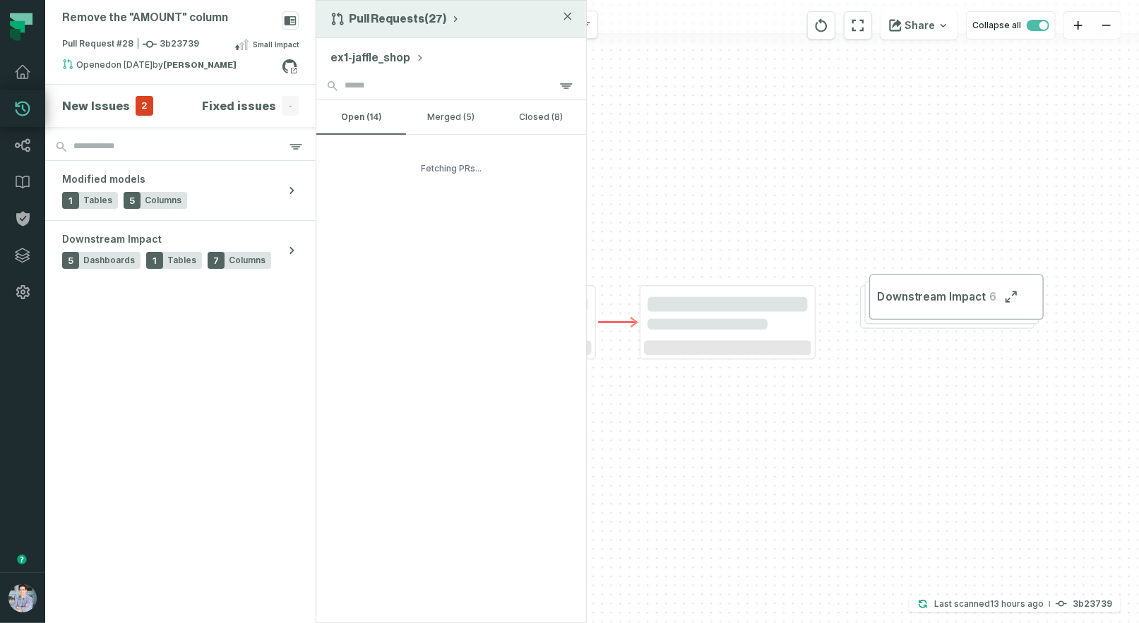
click at [396, 25] on div "Pull Requests (27)" at bounding box center [451, 19] width 270 height 37
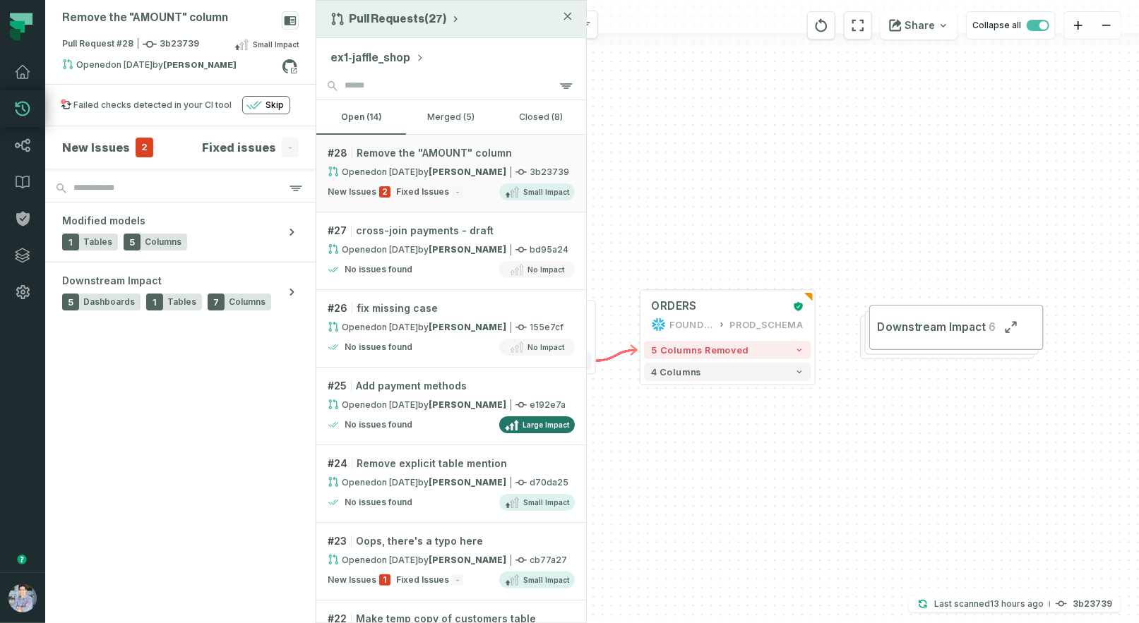
click at [398, 19] on button "Pull Requests (27)" at bounding box center [395, 19] width 131 height 14
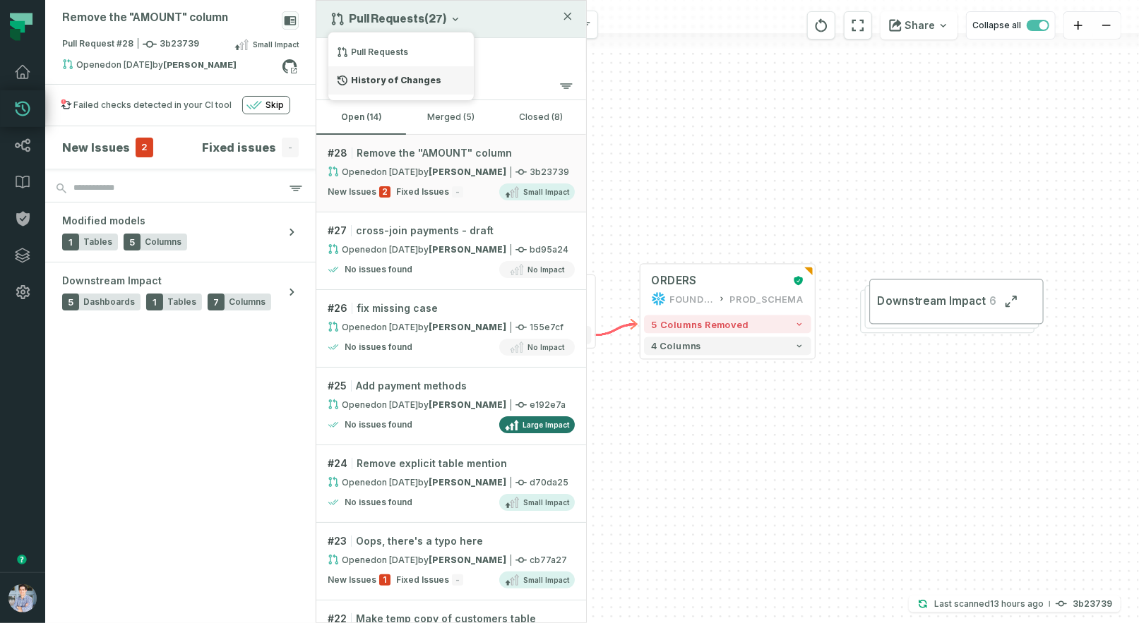
click at [393, 76] on div "History of Changes" at bounding box center [400, 80] width 145 height 28
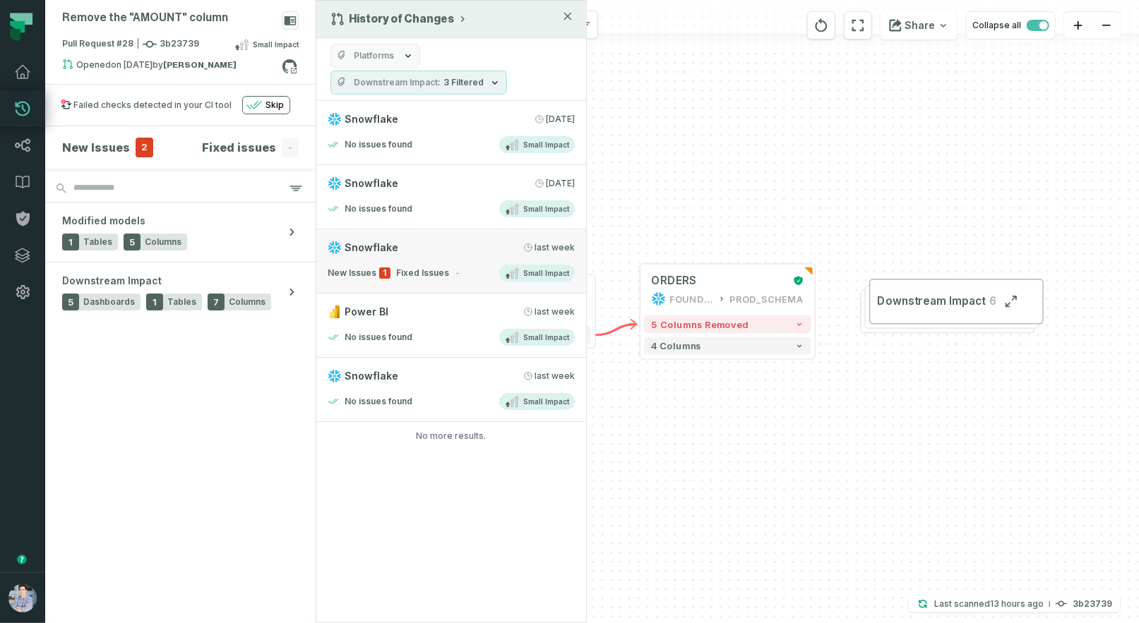
click at [411, 265] on div "New Issues 1 Fixed Issues - Small Impact" at bounding box center [451, 273] width 247 height 17
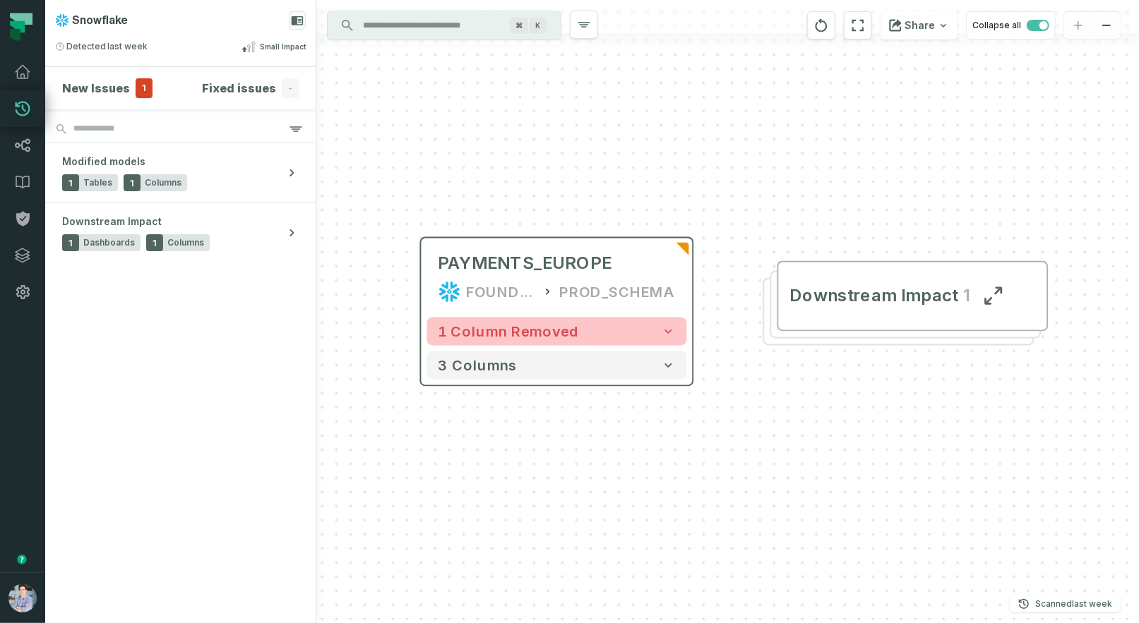
click at [664, 327] on icon "button" at bounding box center [669, 332] width 14 height 14
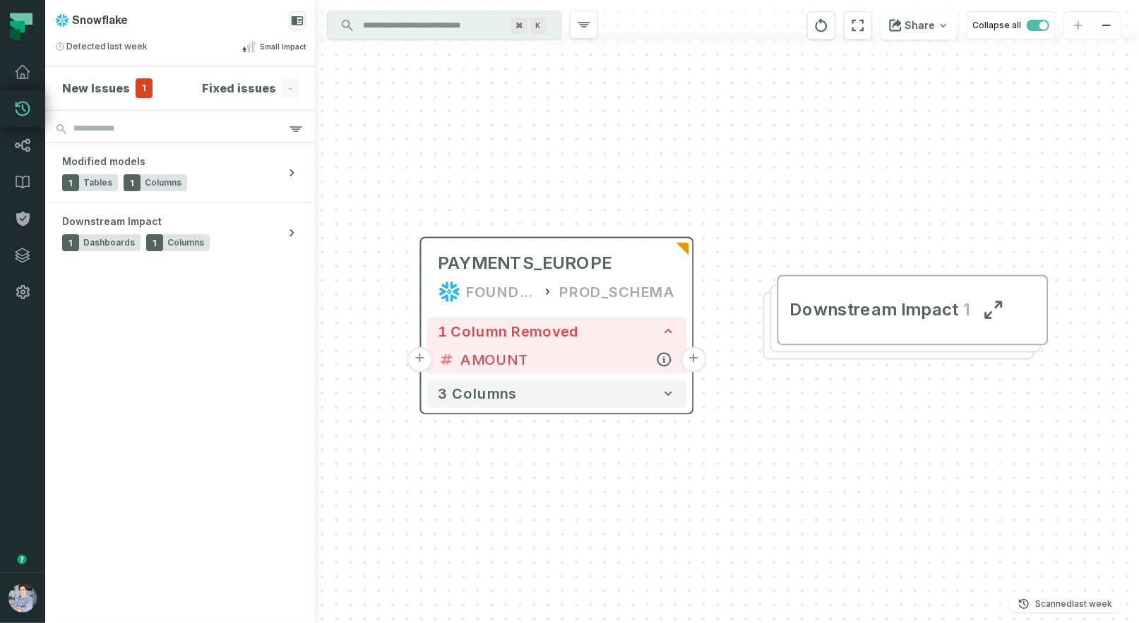
click at [692, 357] on button "+" at bounding box center [693, 359] width 25 height 25
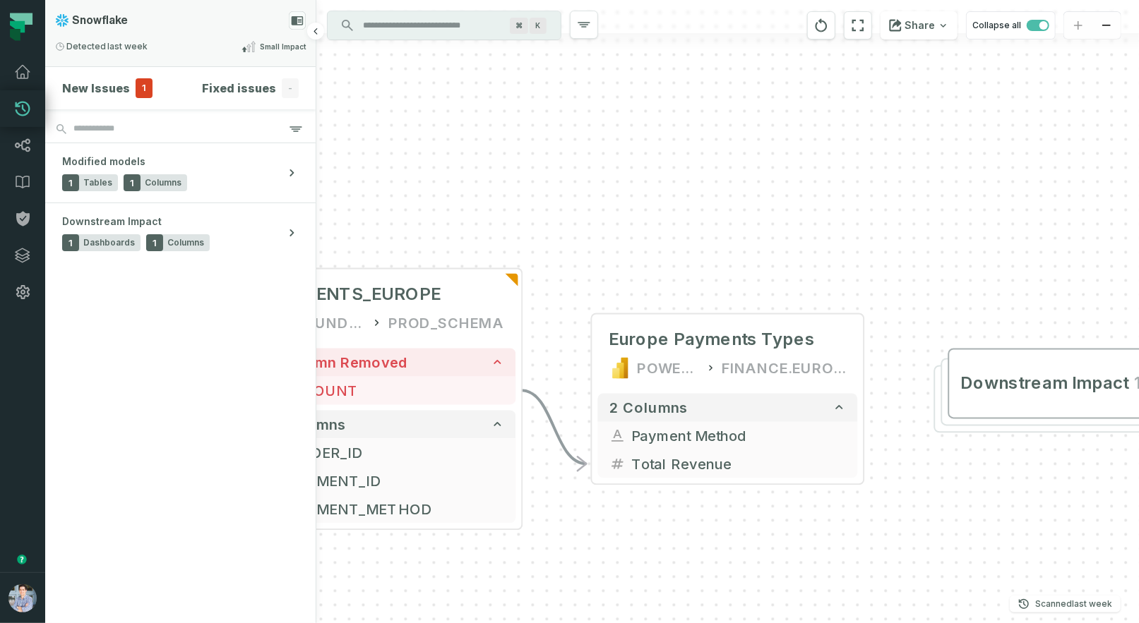
click at [249, 47] on icon at bounding box center [248, 46] width 14 height 11
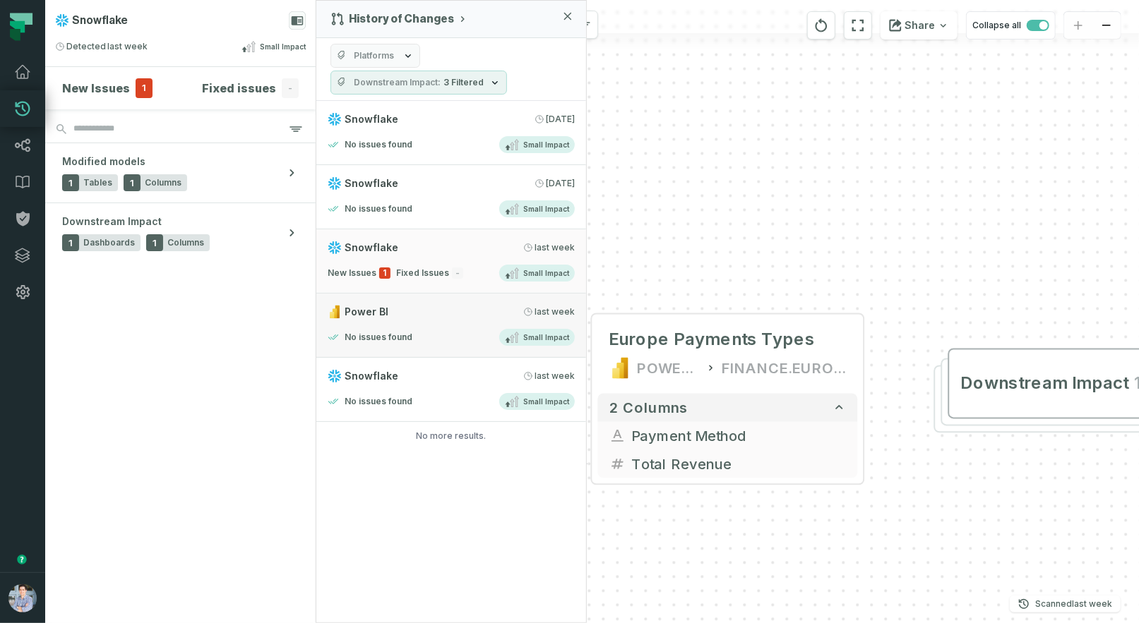
click at [452, 329] on div "No issues found Small Impact" at bounding box center [451, 337] width 247 height 17
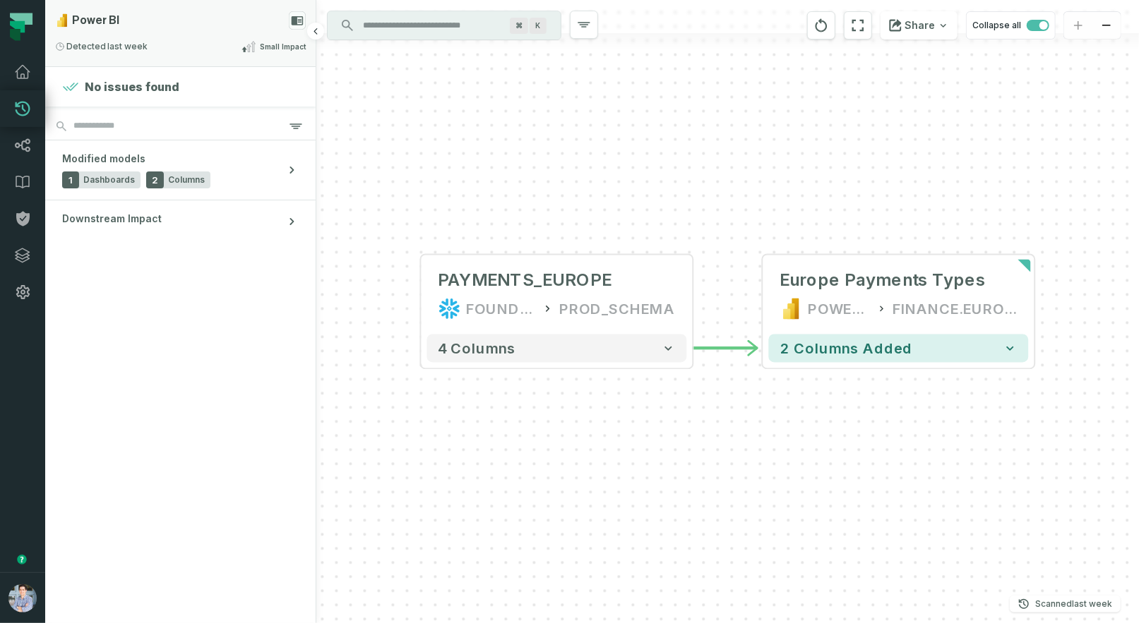
click at [241, 16] on div "Power BI" at bounding box center [180, 20] width 251 height 18
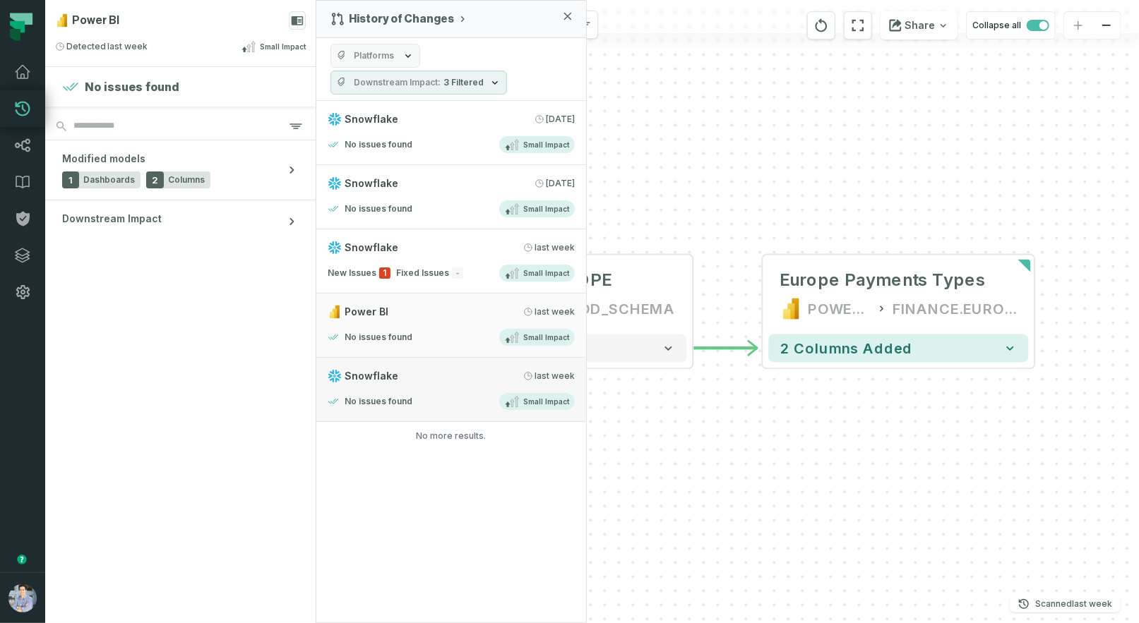
click at [401, 376] on div "Snowflake 8/28/2025, 6:29:35 PM" at bounding box center [451, 376] width 247 height 14
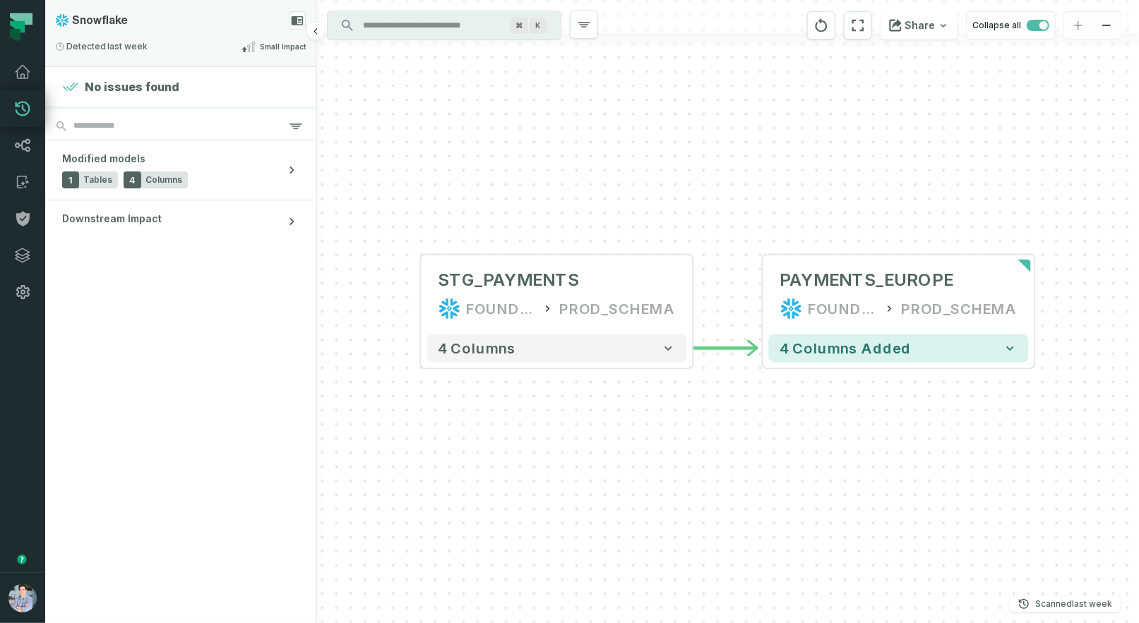
click at [160, 35] on div "Snowflake Detected [DATE] 6:29:35 PM Small Impact" at bounding box center [180, 33] width 270 height 66
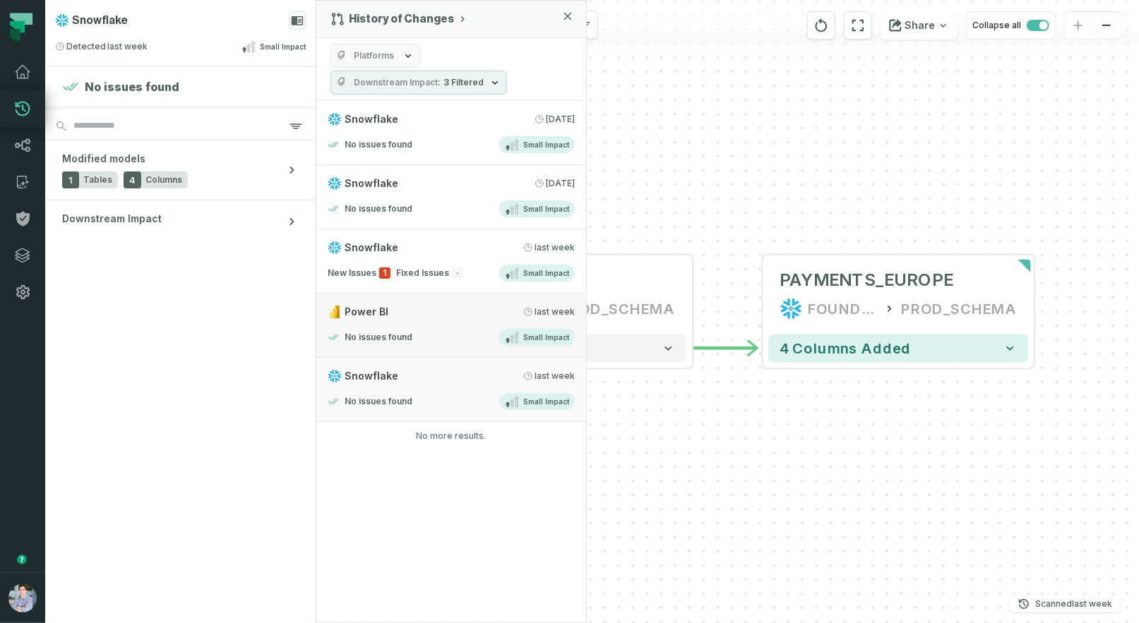
click at [451, 319] on link "Power BI [DATE] 6:31:10 PM No issues found Small Impact" at bounding box center [451, 326] width 270 height 64
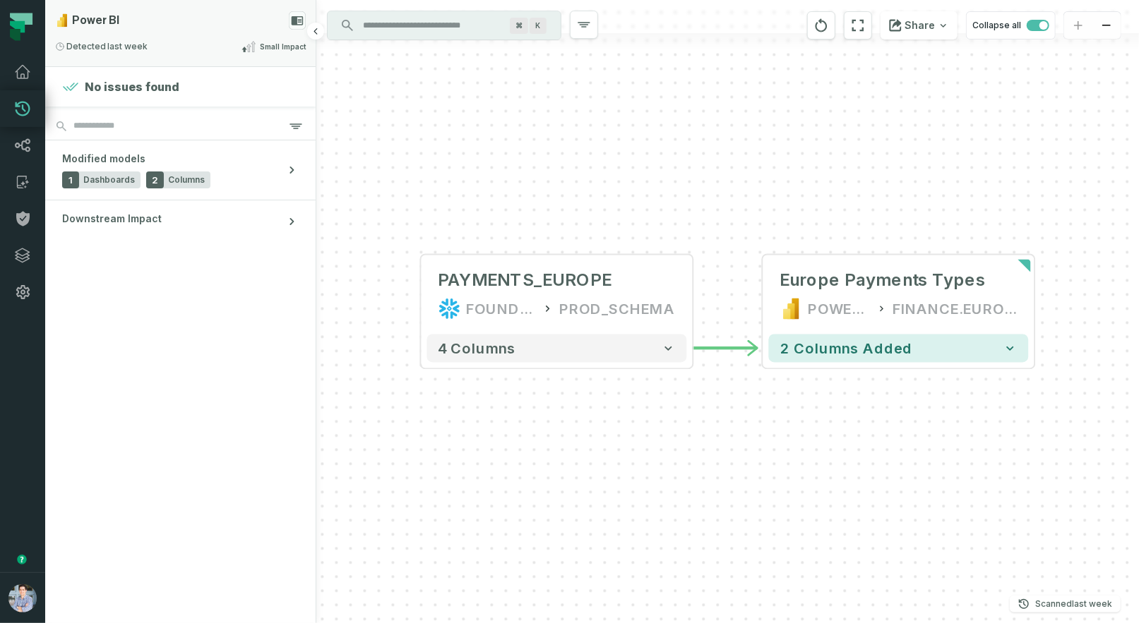
click at [257, 52] on div "Small Impact" at bounding box center [273, 46] width 64 height 17
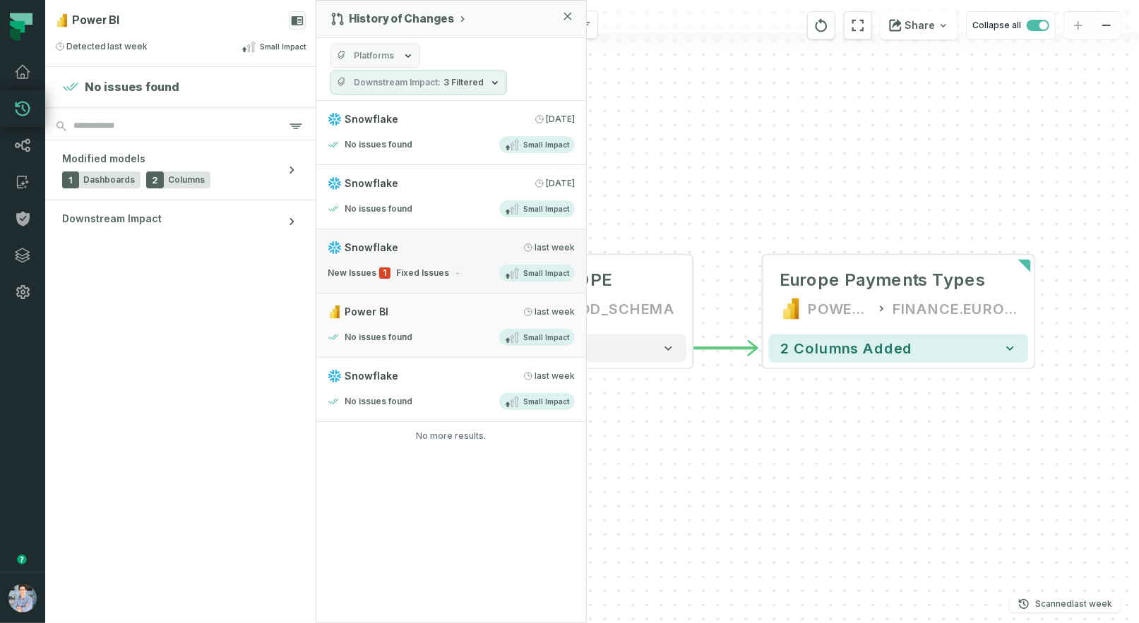
click at [426, 281] on link "Snowflake [DATE] 6:32:45 PM New Issues 1 Fixed Issues - Small Impact" at bounding box center [451, 261] width 270 height 64
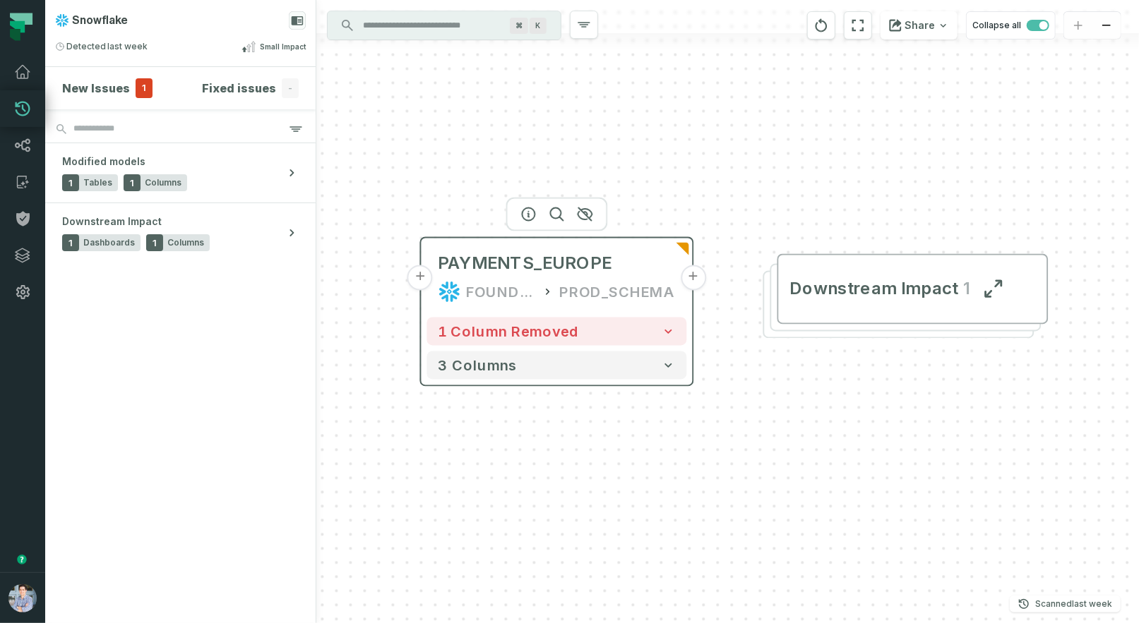
click at [688, 280] on button "+" at bounding box center [693, 277] width 25 height 25
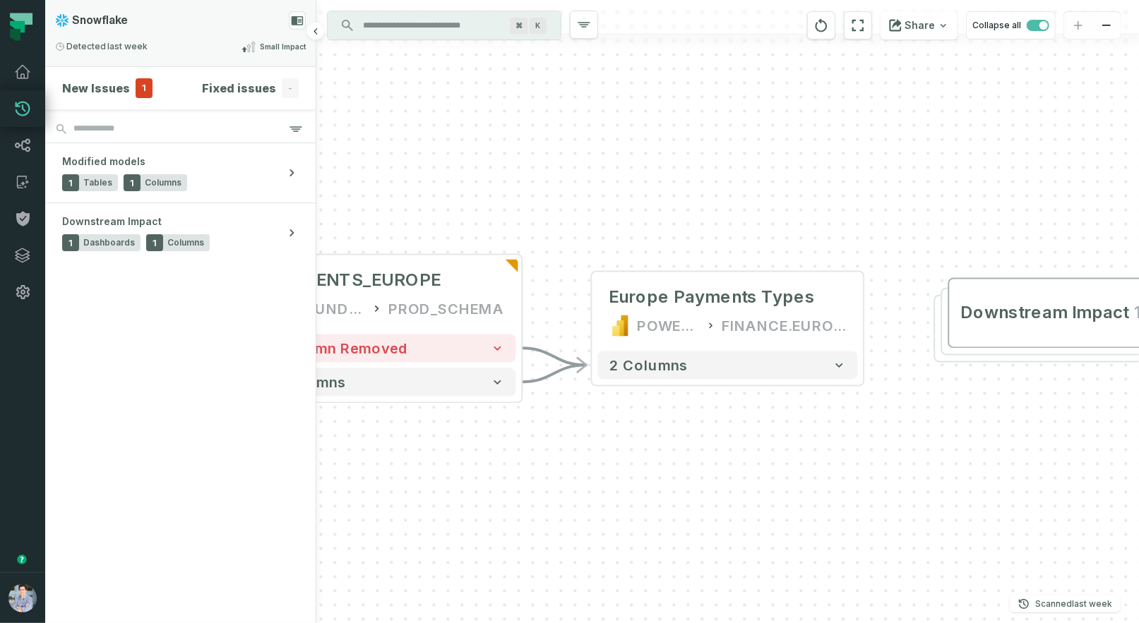
click at [270, 48] on span "Small Impact" at bounding box center [283, 47] width 46 height 11
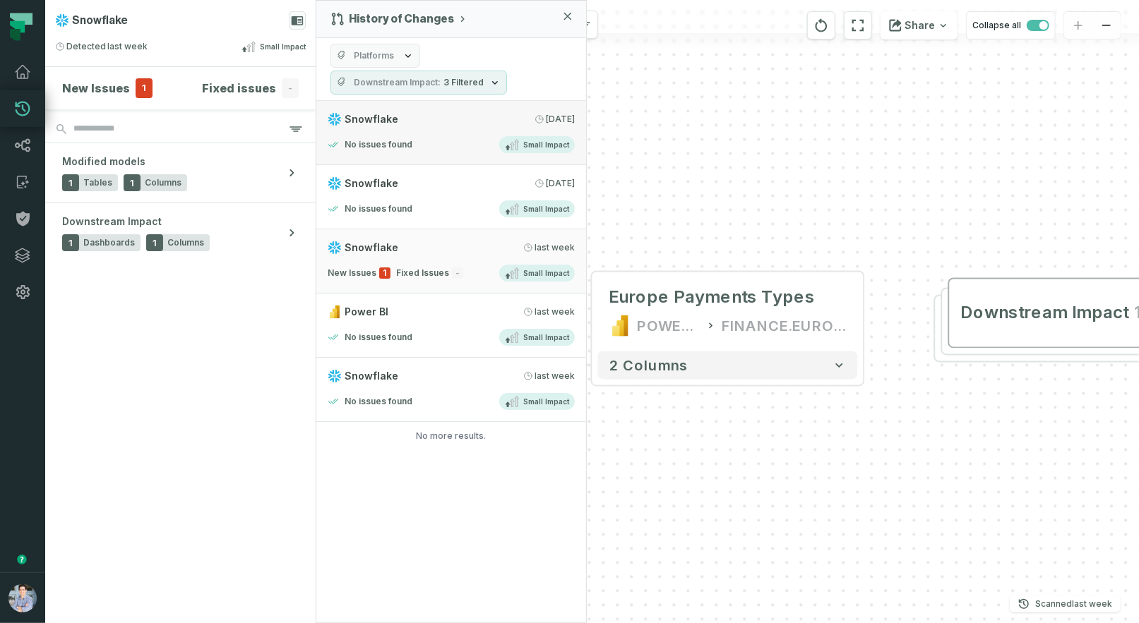
click at [457, 124] on link "Snowflake [DATE] 2:00:12 AM No issues found Small Impact" at bounding box center [451, 133] width 270 height 64
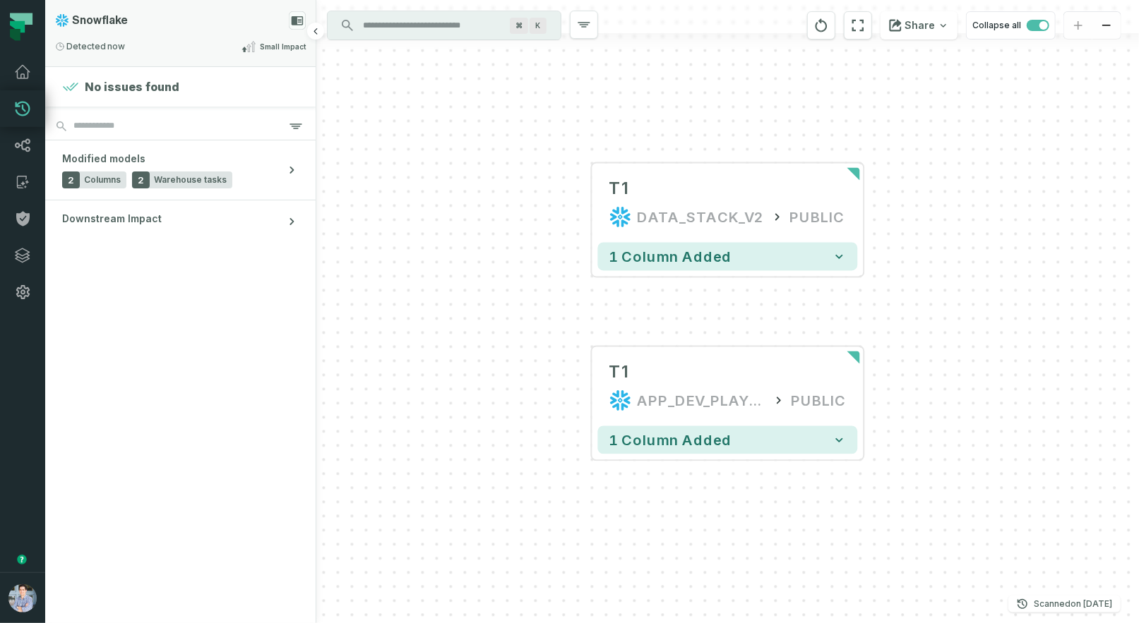
click at [232, 44] on div "Detected [DATE] 6:03:08 PM Small Impact" at bounding box center [180, 46] width 251 height 17
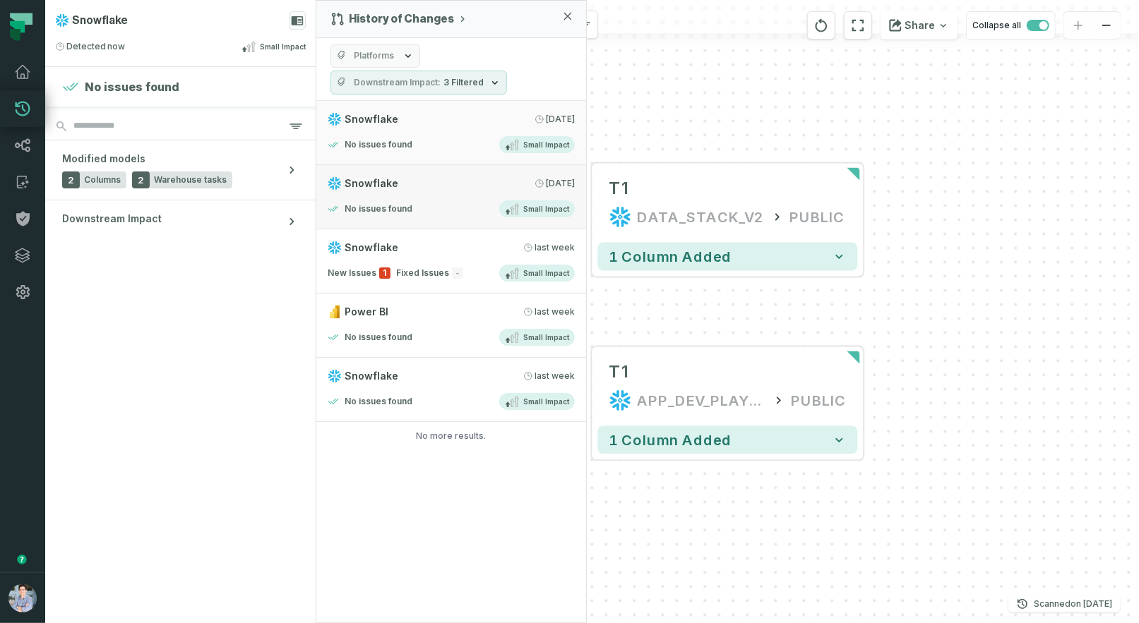
click at [425, 208] on div "No issues found Small Impact" at bounding box center [451, 209] width 247 height 17
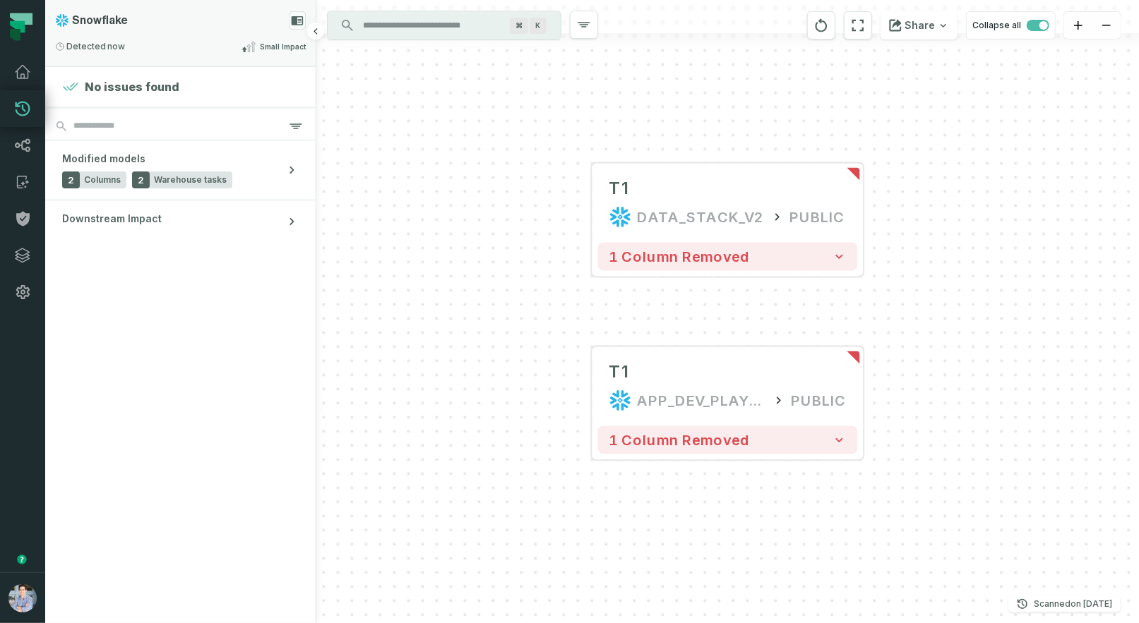
click at [246, 49] on icon at bounding box center [244, 50] width 5 height 6
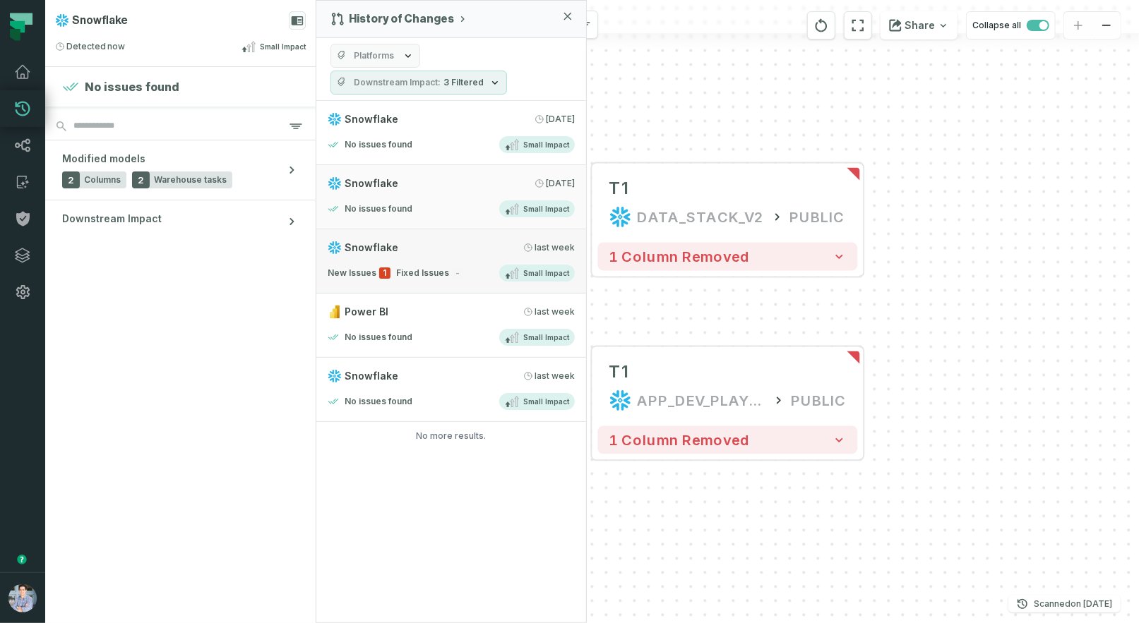
click at [474, 268] on div "New Issues 1 Fixed Issues - Small Impact" at bounding box center [451, 273] width 247 height 17
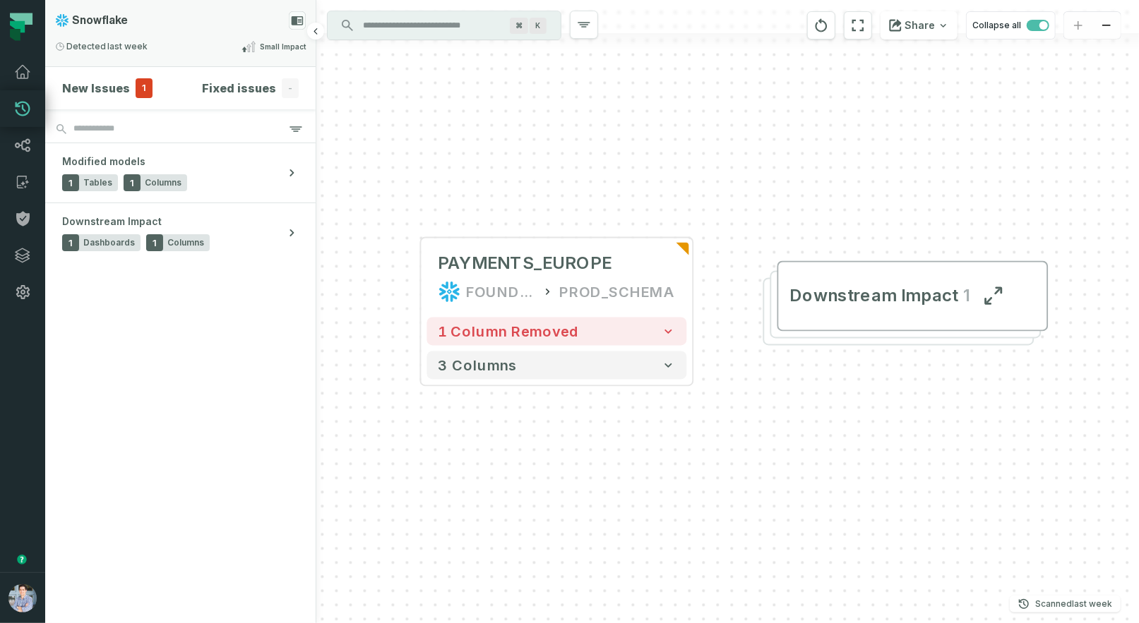
click at [245, 52] on icon at bounding box center [248, 46] width 14 height 11
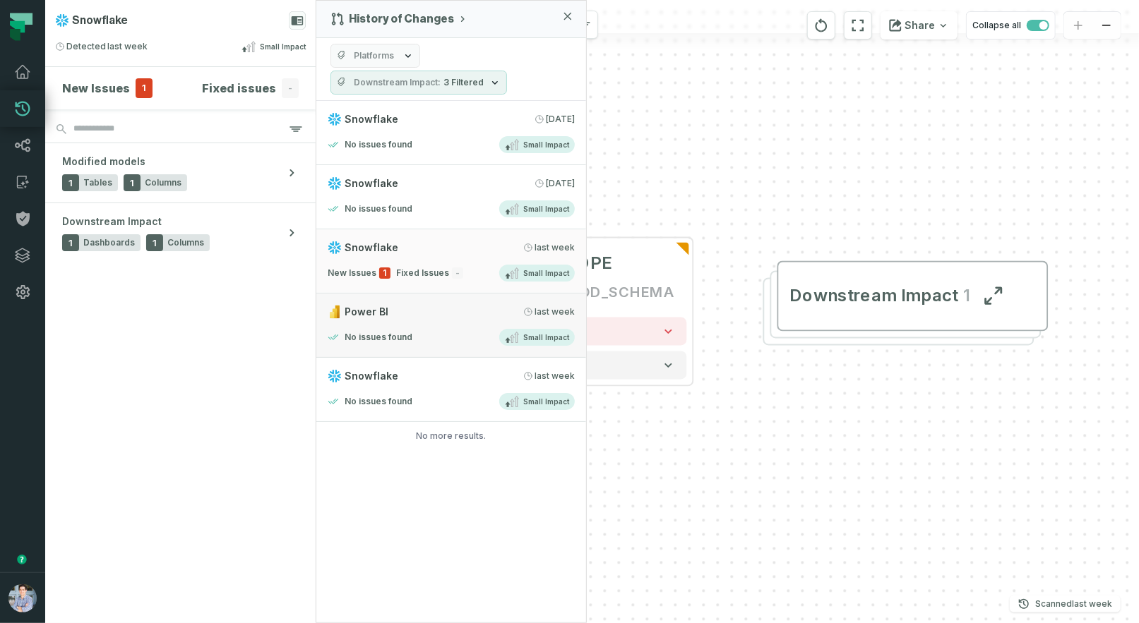
click at [376, 314] on span "Power BI" at bounding box center [367, 312] width 44 height 14
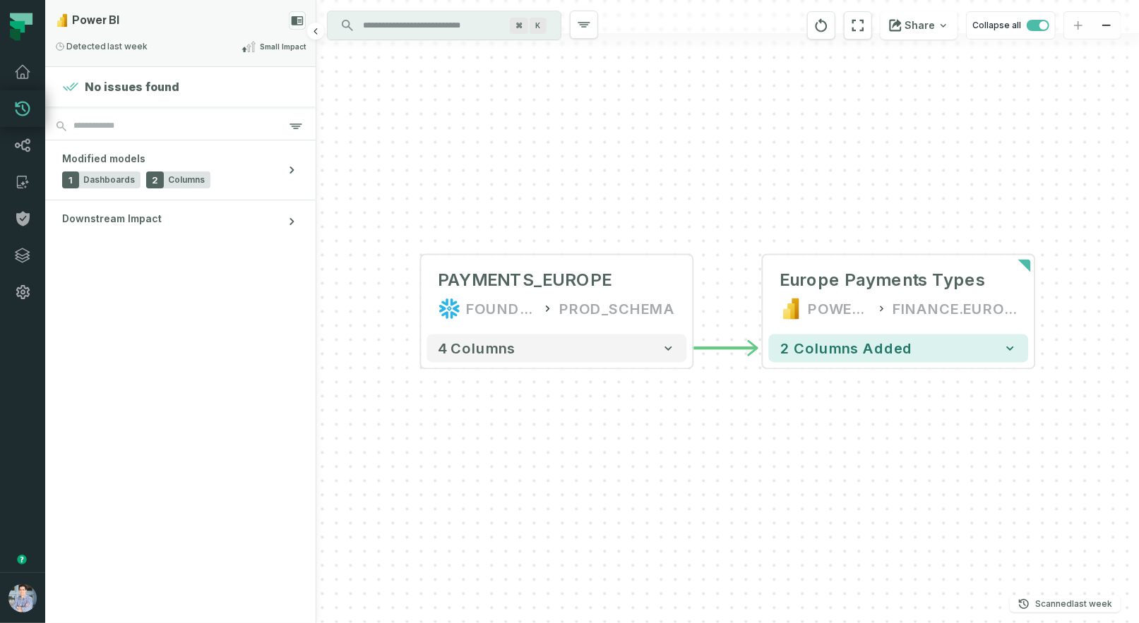
click at [191, 28] on div "Power BI" at bounding box center [180, 20] width 251 height 18
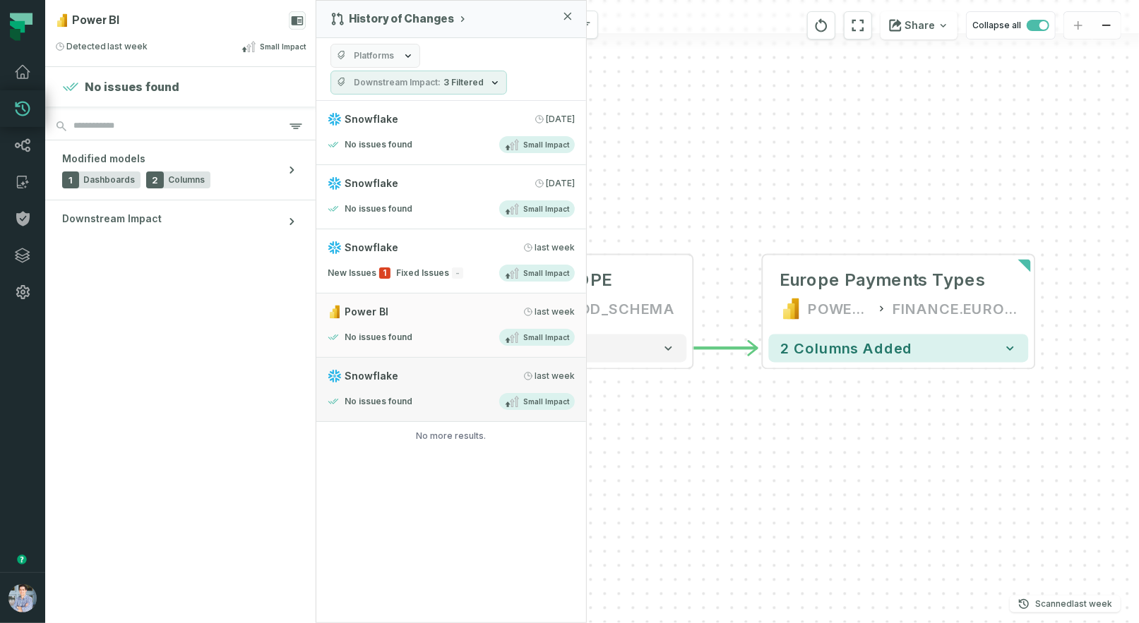
click at [400, 388] on link "Snowflake [DATE] 6:29:35 PM No issues found Small Impact" at bounding box center [451, 390] width 270 height 64
